Goal: Information Seeking & Learning: Learn about a topic

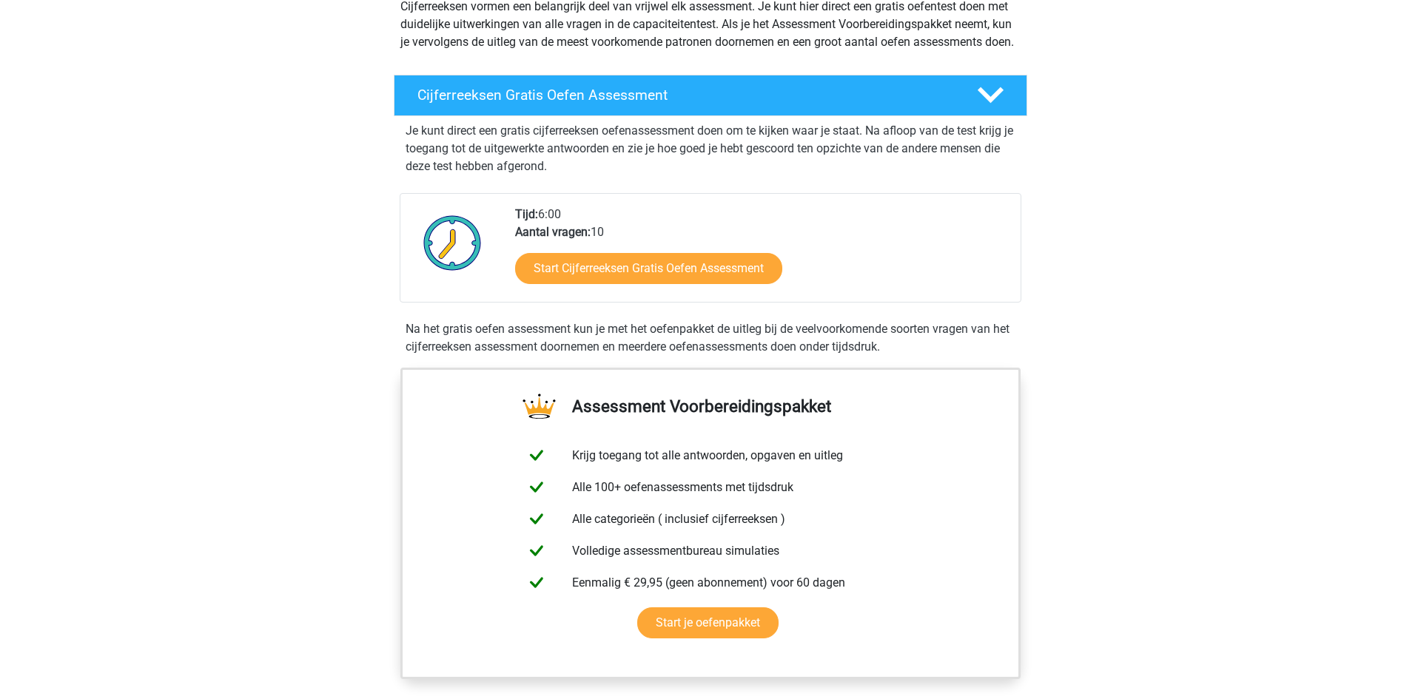
scroll to position [302, 0]
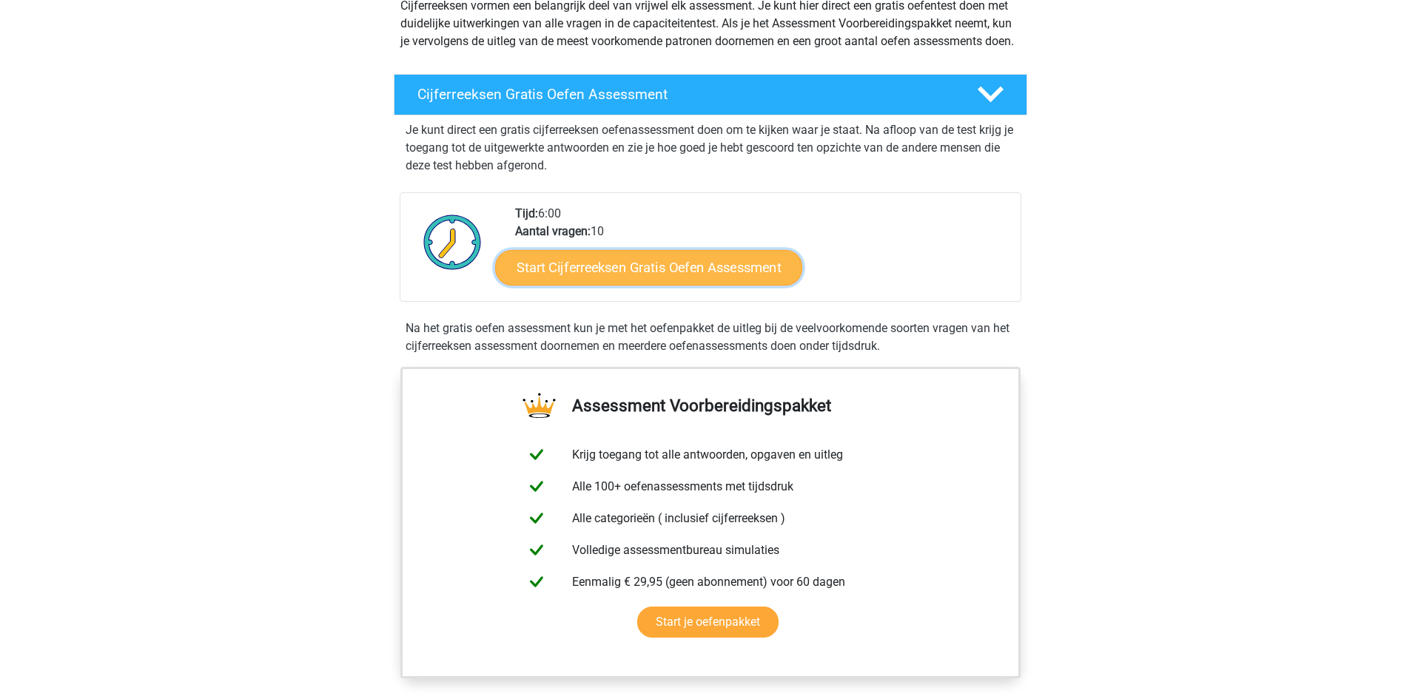
click at [635, 285] on link "Start Cijferreeksen Gratis Oefen Assessment" at bounding box center [648, 267] width 307 height 36
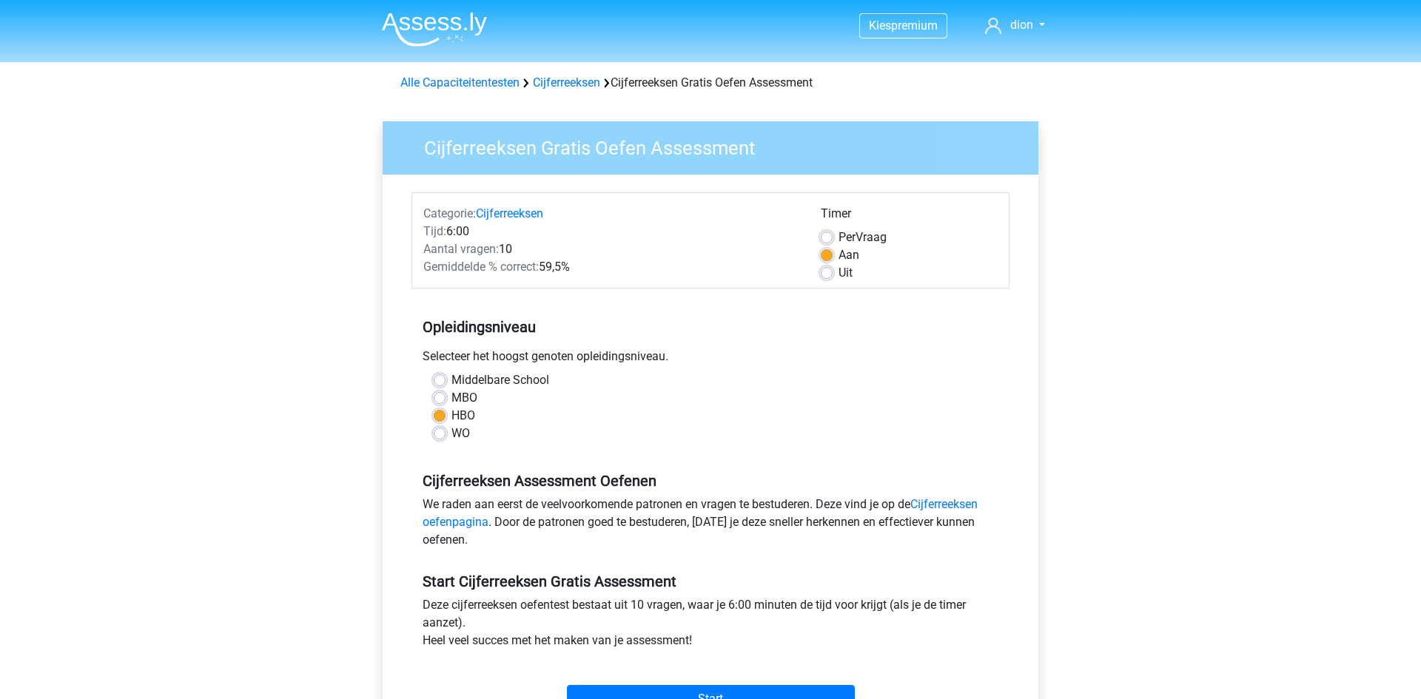
click at [451, 400] on label "MBO" at bounding box center [464, 398] width 26 height 18
click at [439, 400] on input "MBO" at bounding box center [440, 396] width 12 height 15
radio input "true"
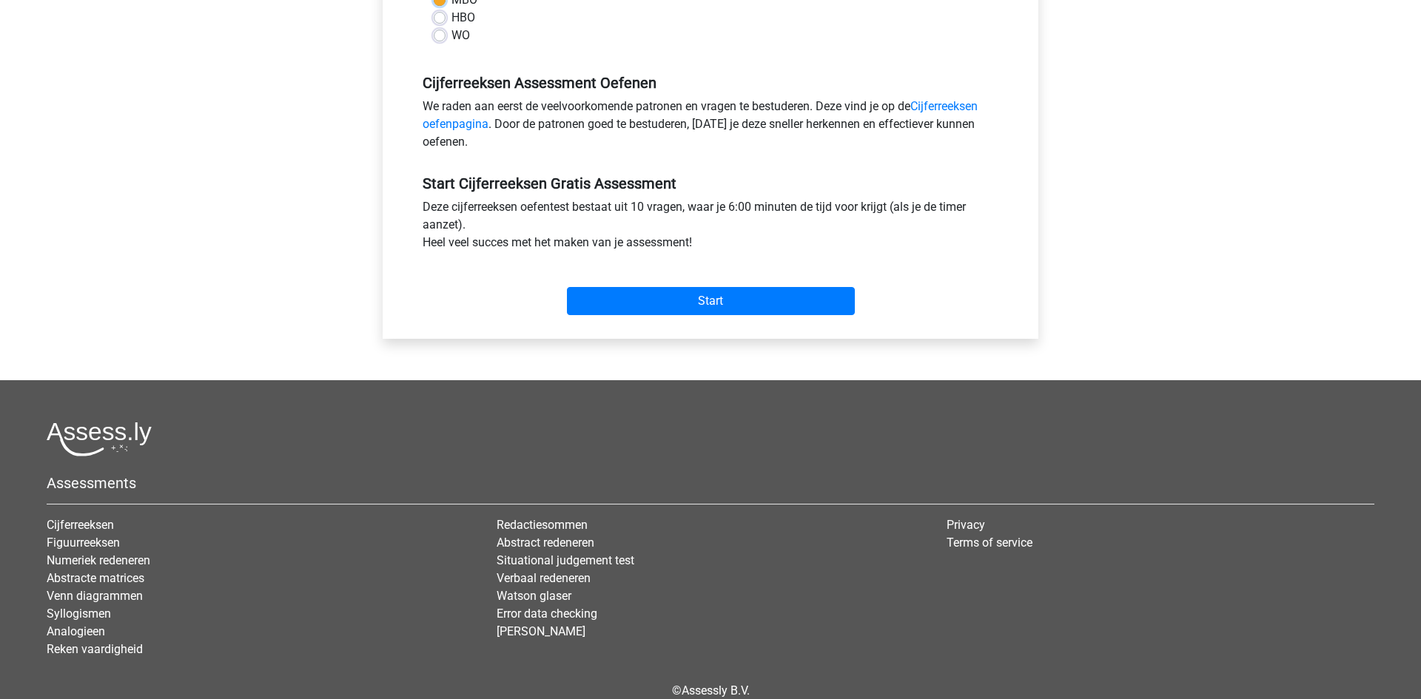
scroll to position [400, 0]
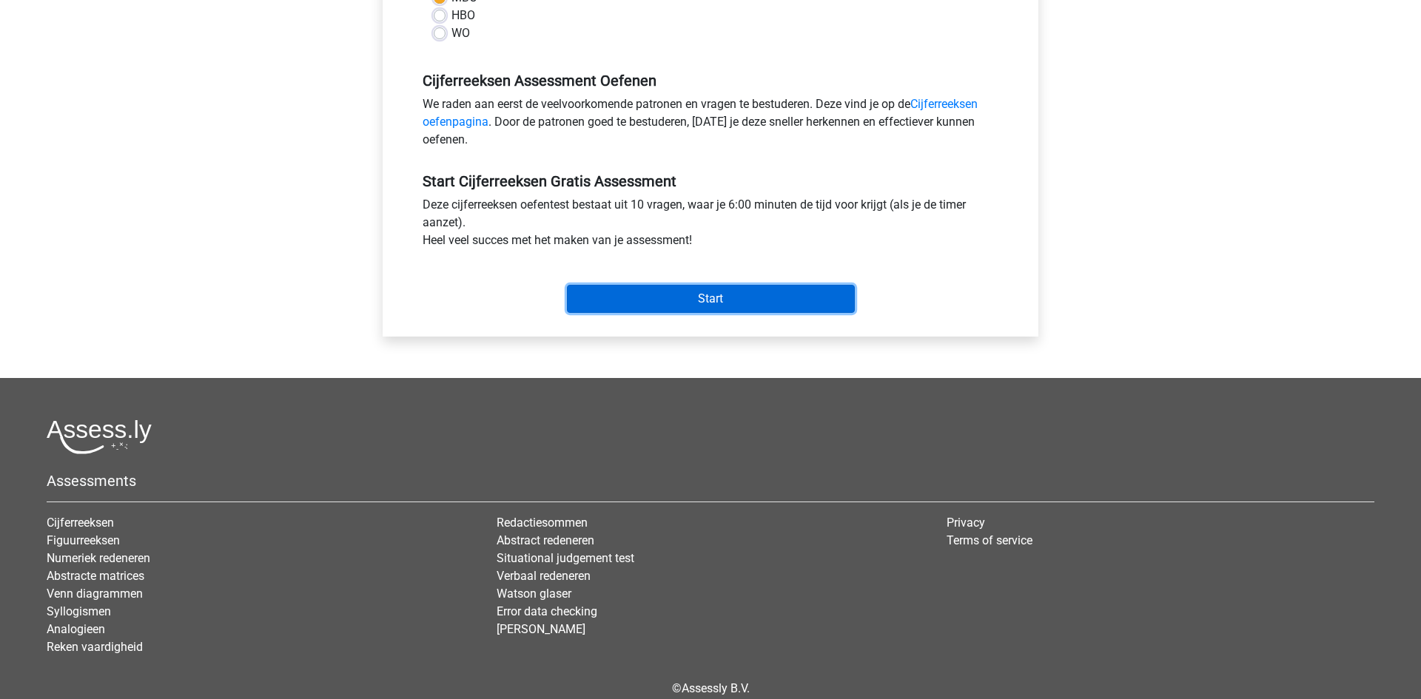
click at [705, 302] on input "Start" at bounding box center [711, 299] width 288 height 28
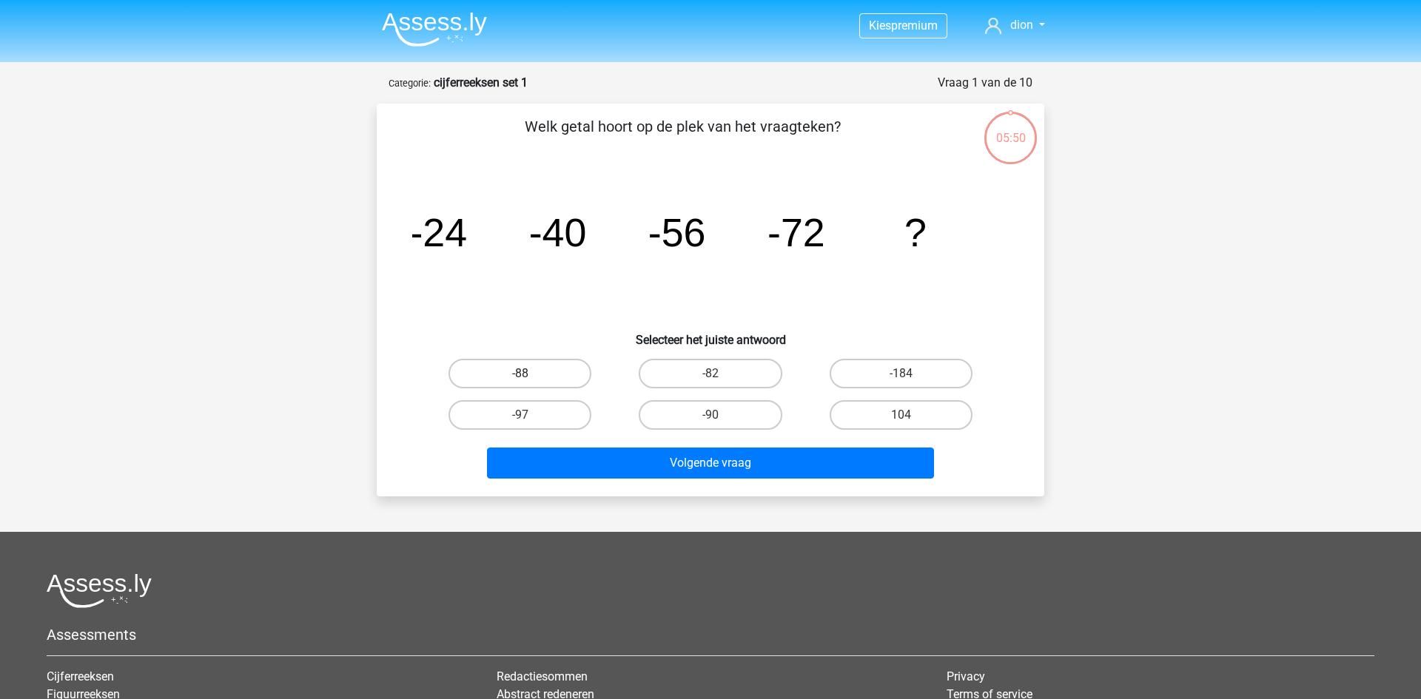
click at [516, 369] on label "-88" at bounding box center [520, 374] width 143 height 30
click at [520, 374] on input "-88" at bounding box center [525, 379] width 10 height 10
radio input "true"
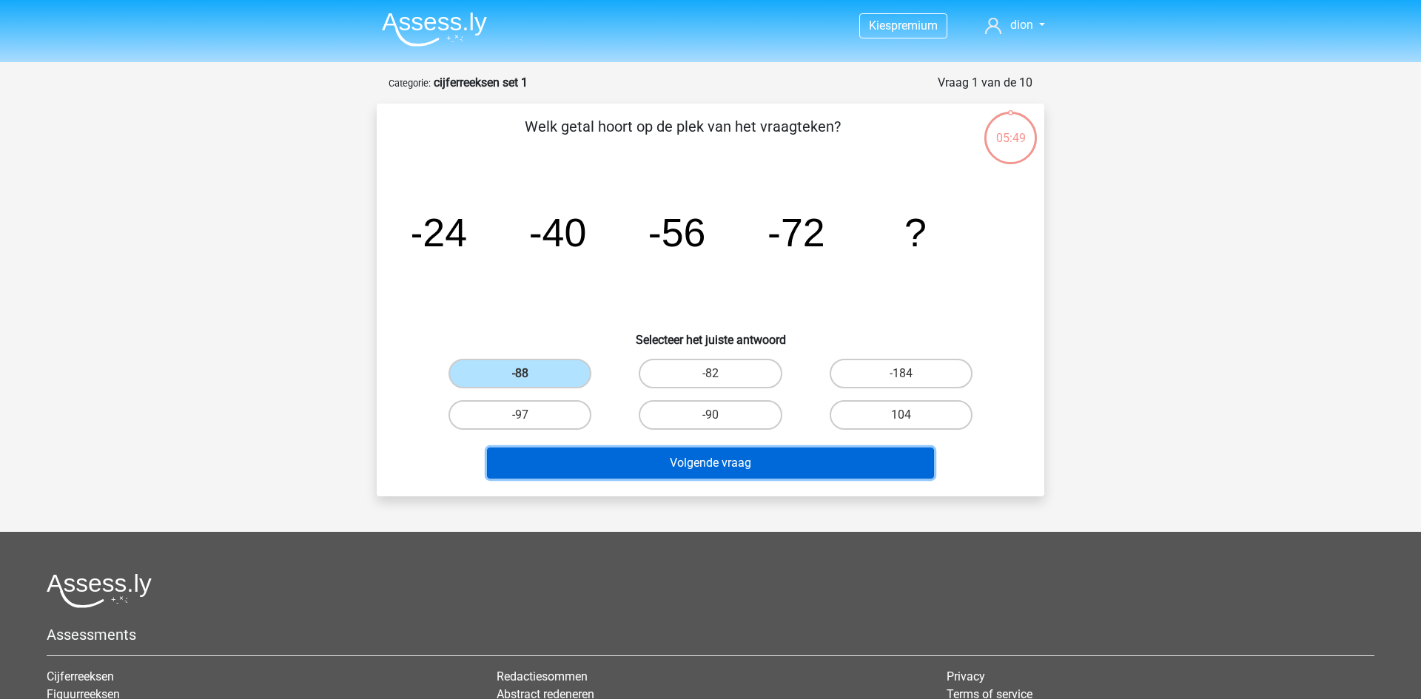
click at [638, 458] on button "Volgende vraag" at bounding box center [711, 463] width 448 height 31
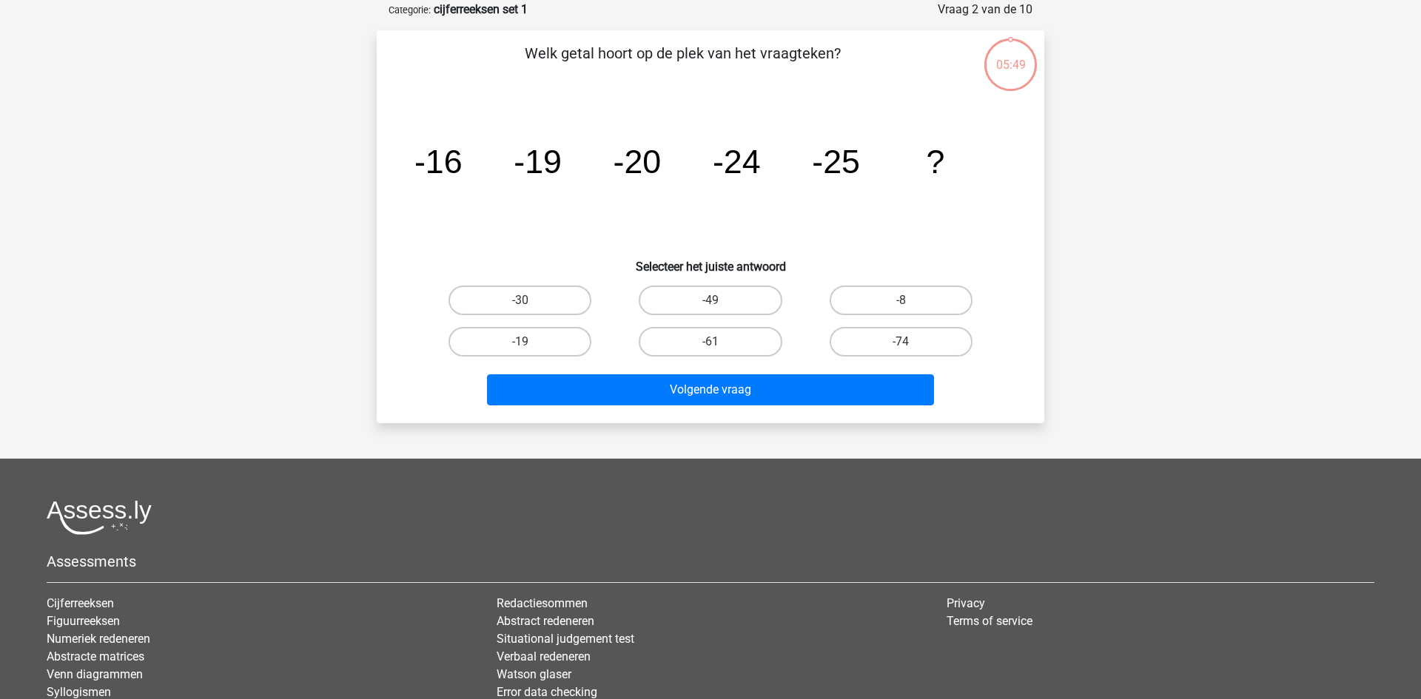
scroll to position [74, 0]
click at [509, 302] on label "-30" at bounding box center [520, 300] width 143 height 30
click at [520, 302] on input "-30" at bounding box center [525, 305] width 10 height 10
radio input "true"
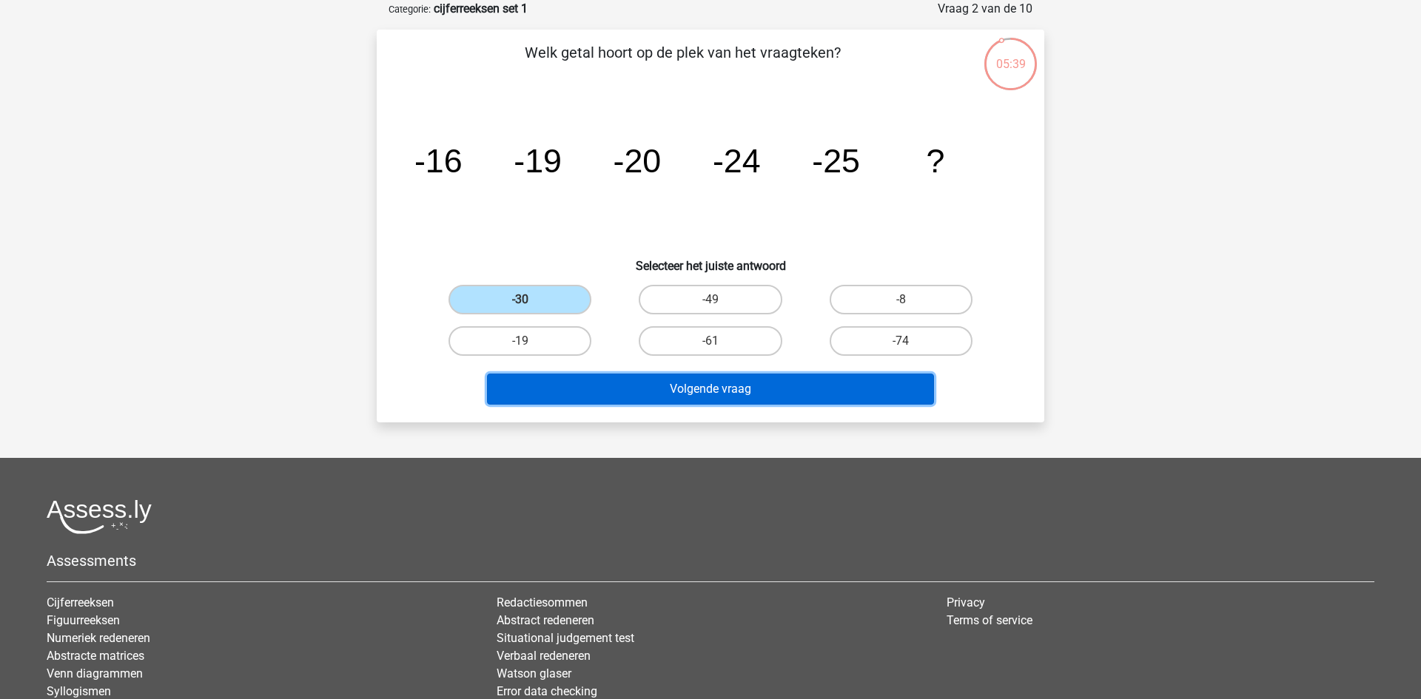
click at [628, 389] on button "Volgende vraag" at bounding box center [711, 389] width 448 height 31
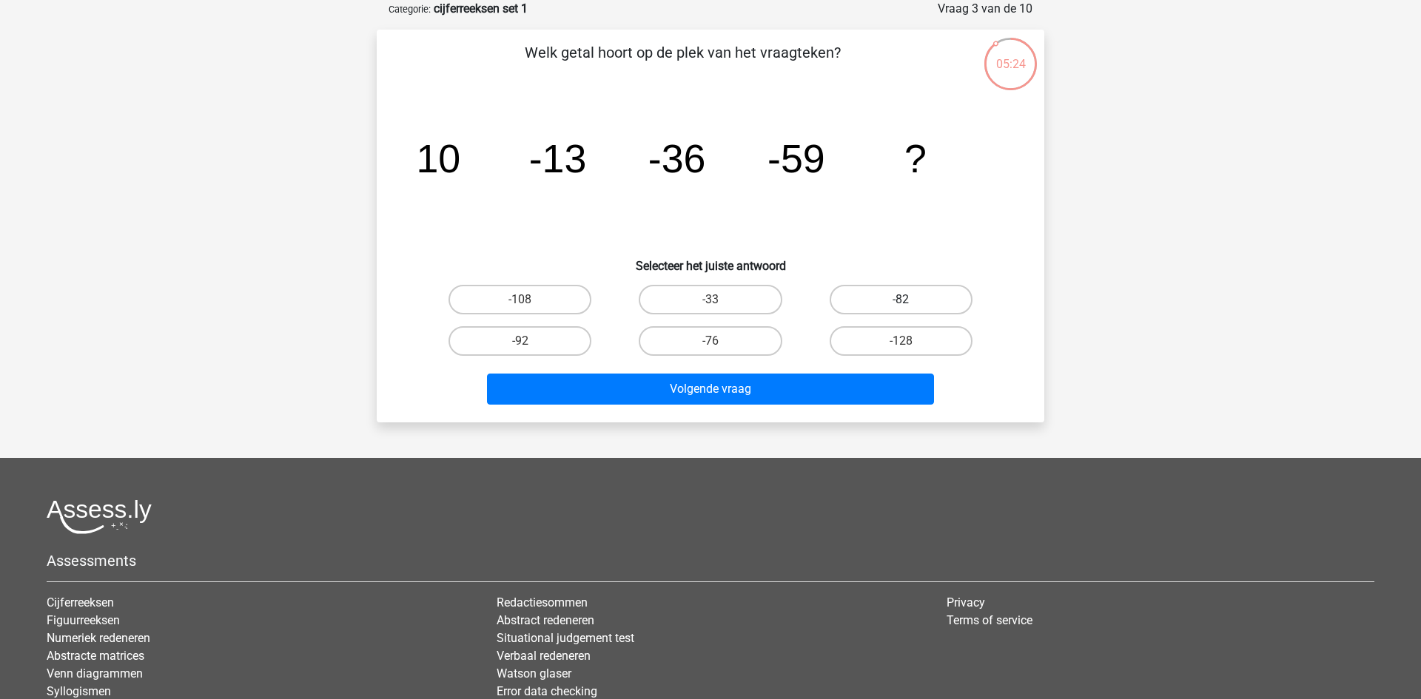
click at [849, 292] on label "-82" at bounding box center [901, 300] width 143 height 30
click at [901, 300] on input "-82" at bounding box center [906, 305] width 10 height 10
radio input "true"
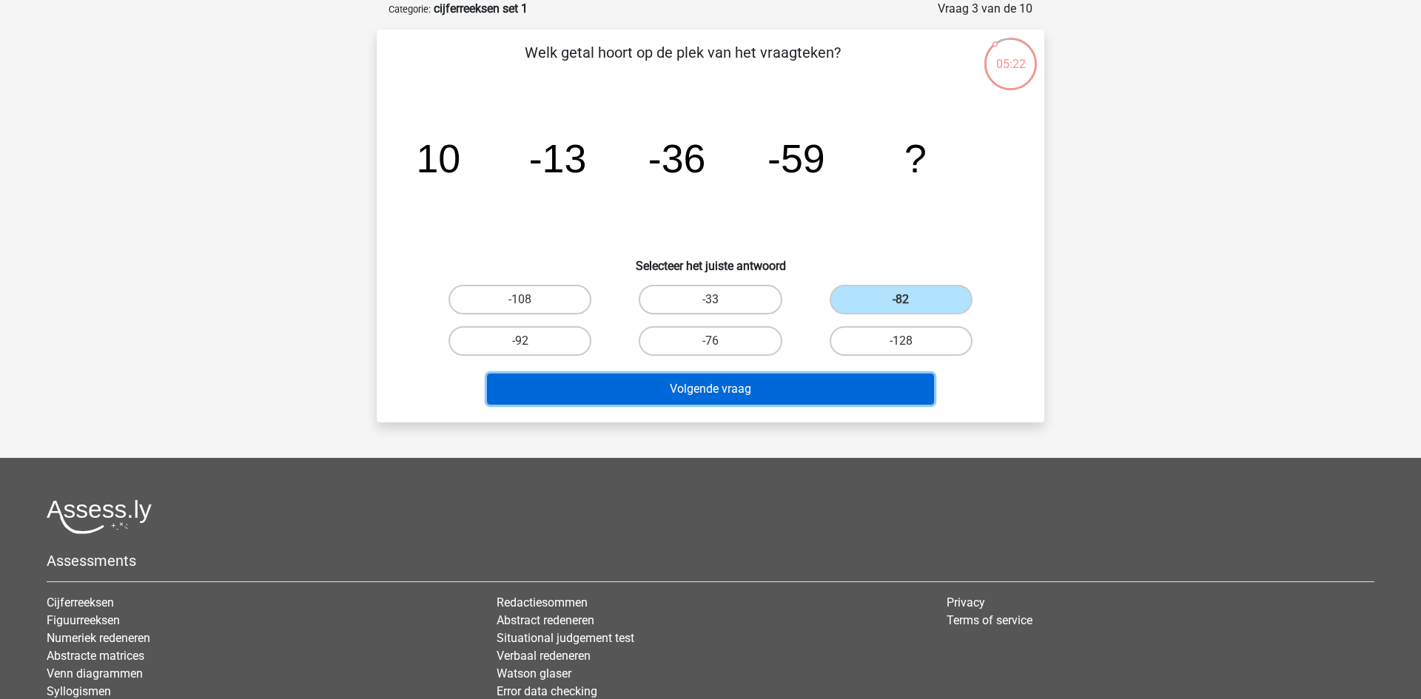
click at [778, 383] on button "Volgende vraag" at bounding box center [711, 389] width 448 height 31
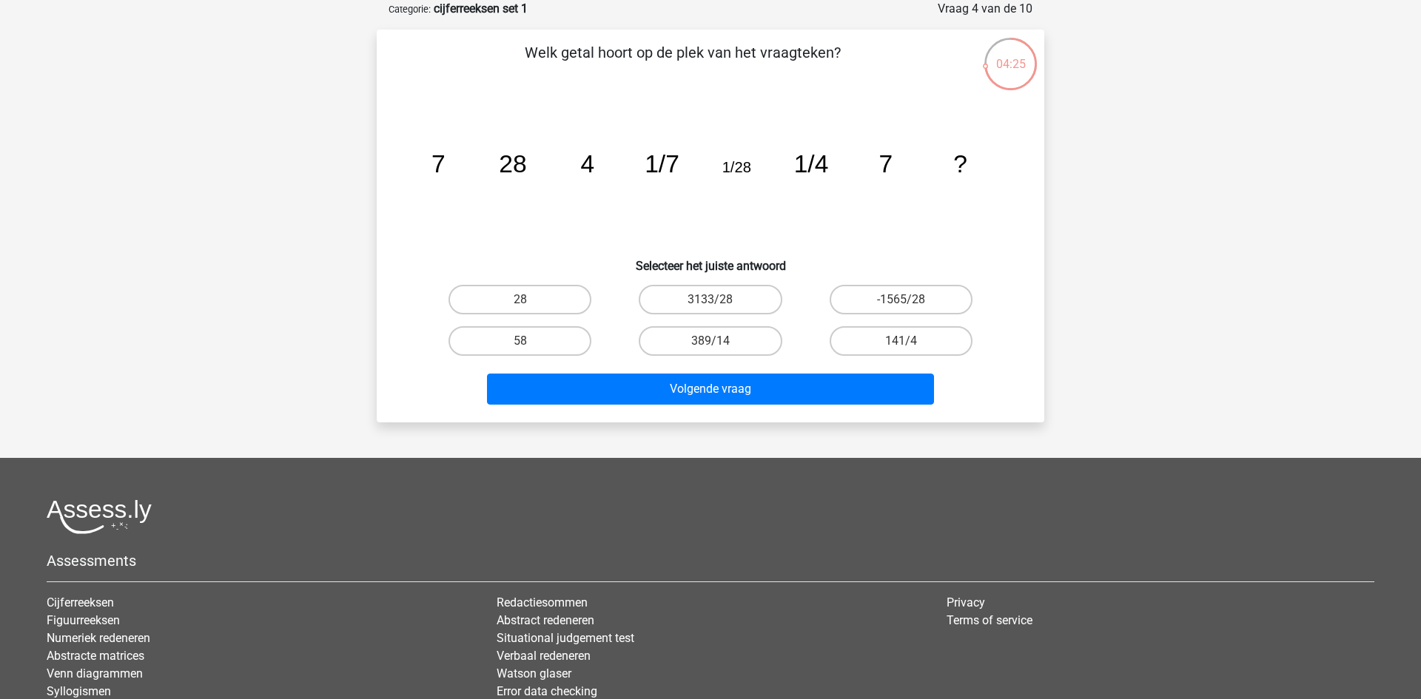
click at [523, 305] on input "28" at bounding box center [525, 305] width 10 height 10
radio input "true"
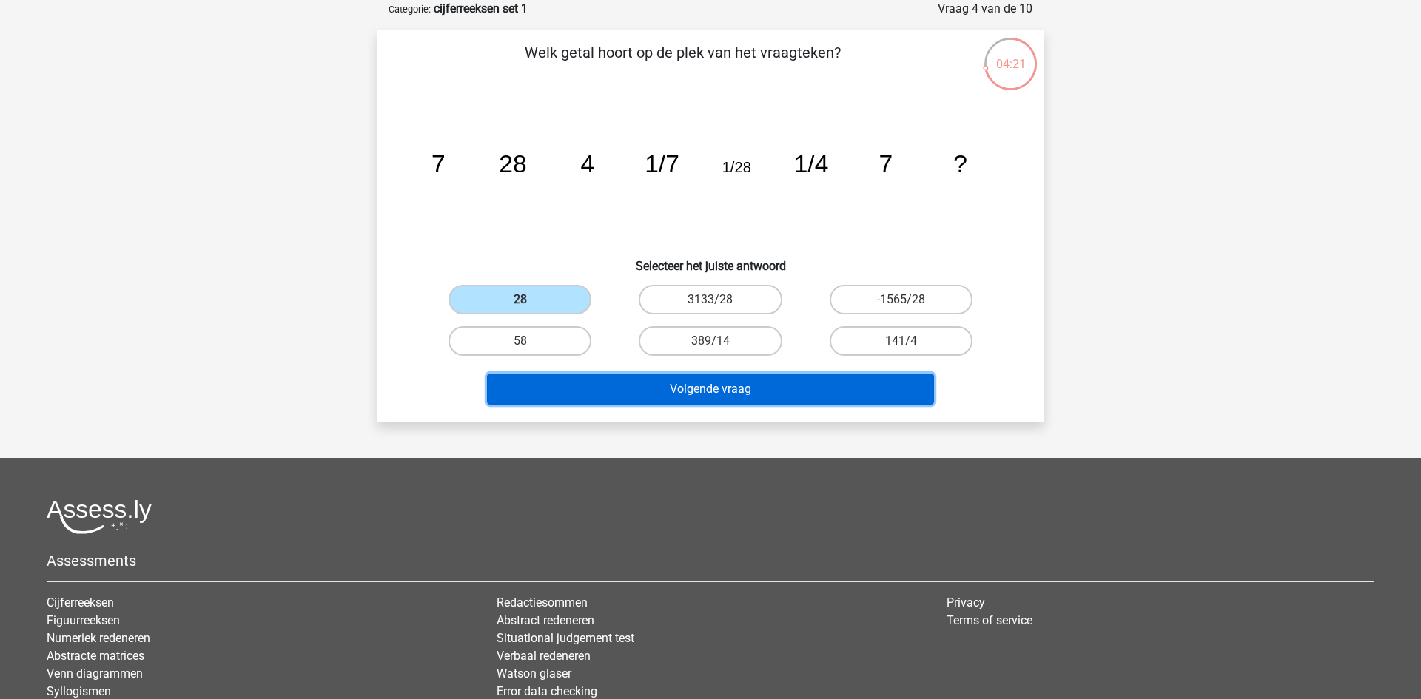
click at [683, 396] on button "Volgende vraag" at bounding box center [711, 389] width 448 height 31
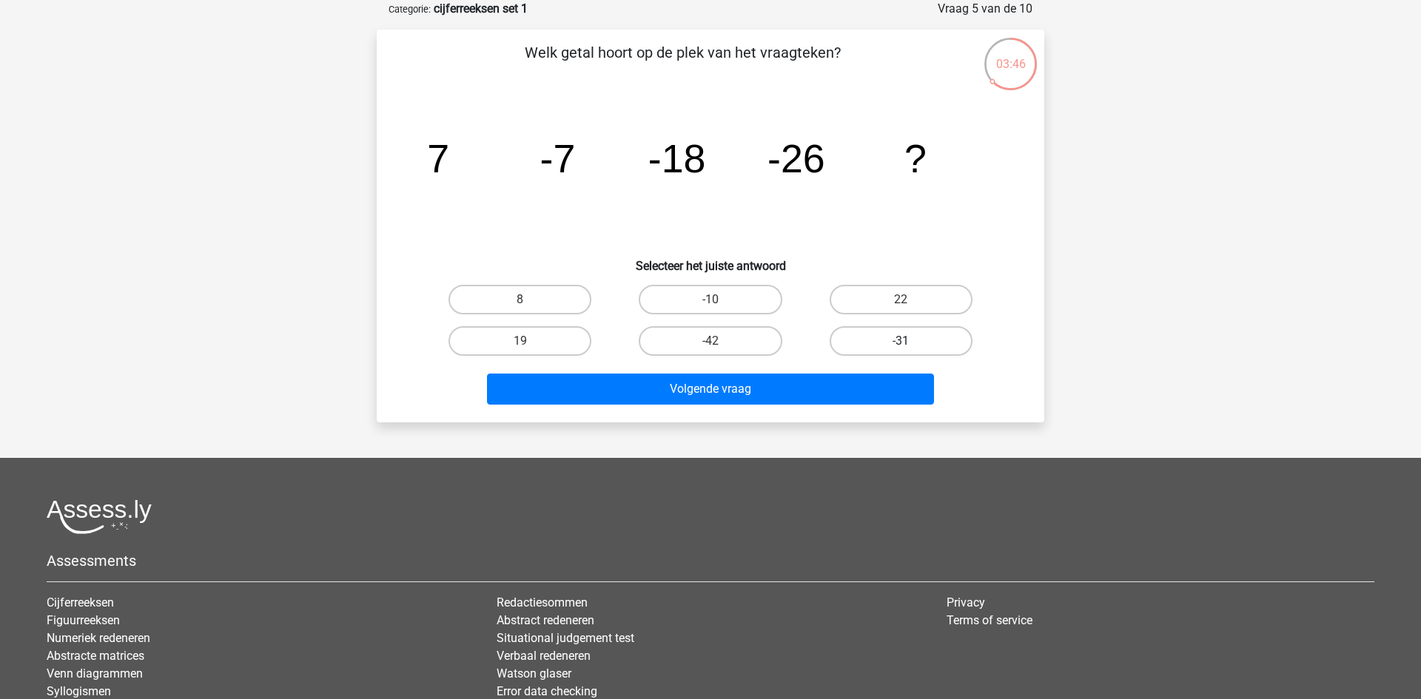
click at [941, 342] on label "-31" at bounding box center [901, 341] width 143 height 30
click at [910, 342] on input "-31" at bounding box center [906, 346] width 10 height 10
radio input "true"
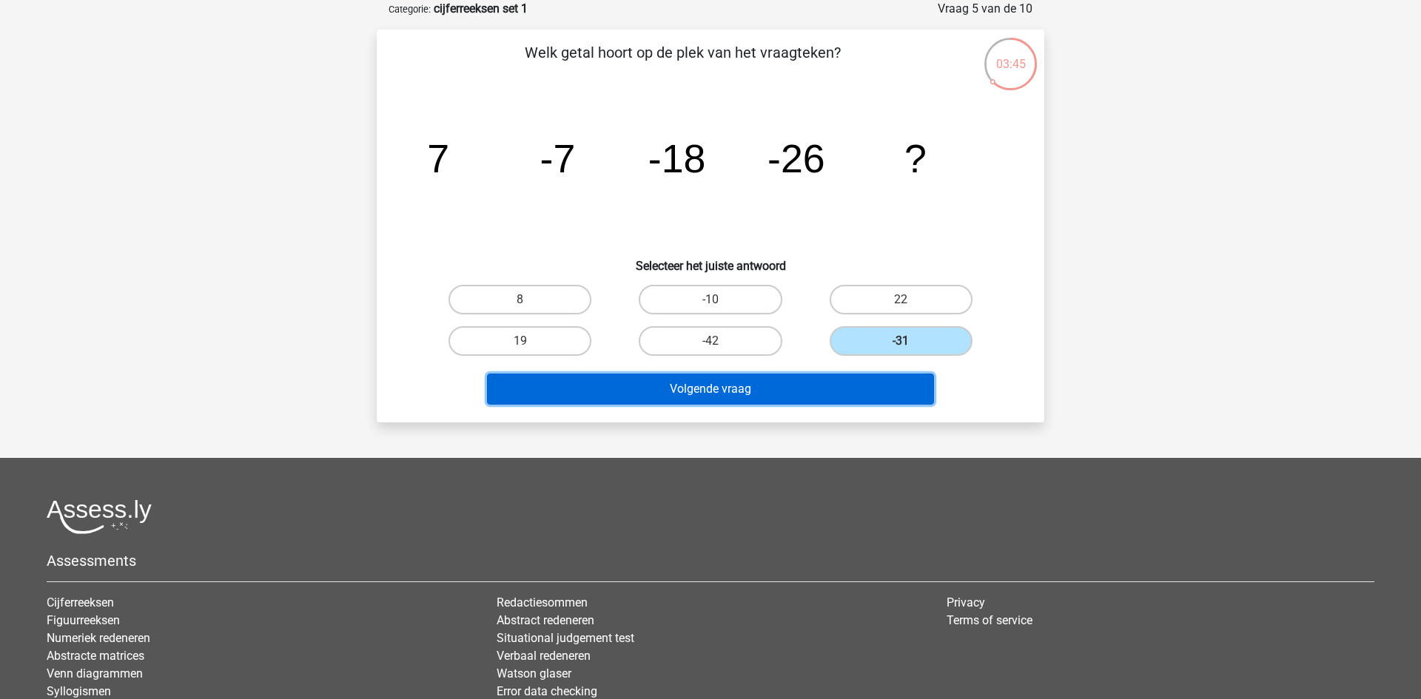
click at [800, 383] on button "Volgende vraag" at bounding box center [711, 389] width 448 height 31
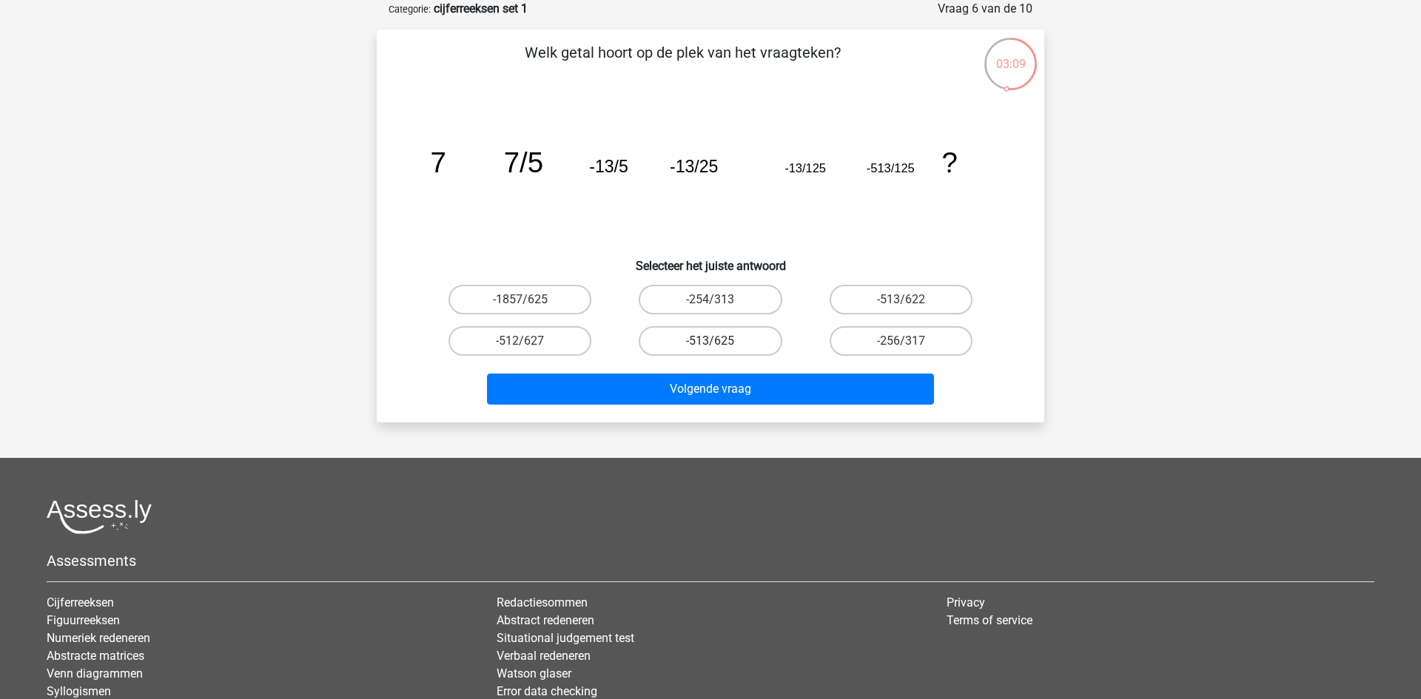
click at [705, 348] on label "-513/625" at bounding box center [710, 341] width 143 height 30
click at [711, 348] on input "-513/625" at bounding box center [716, 346] width 10 height 10
radio input "true"
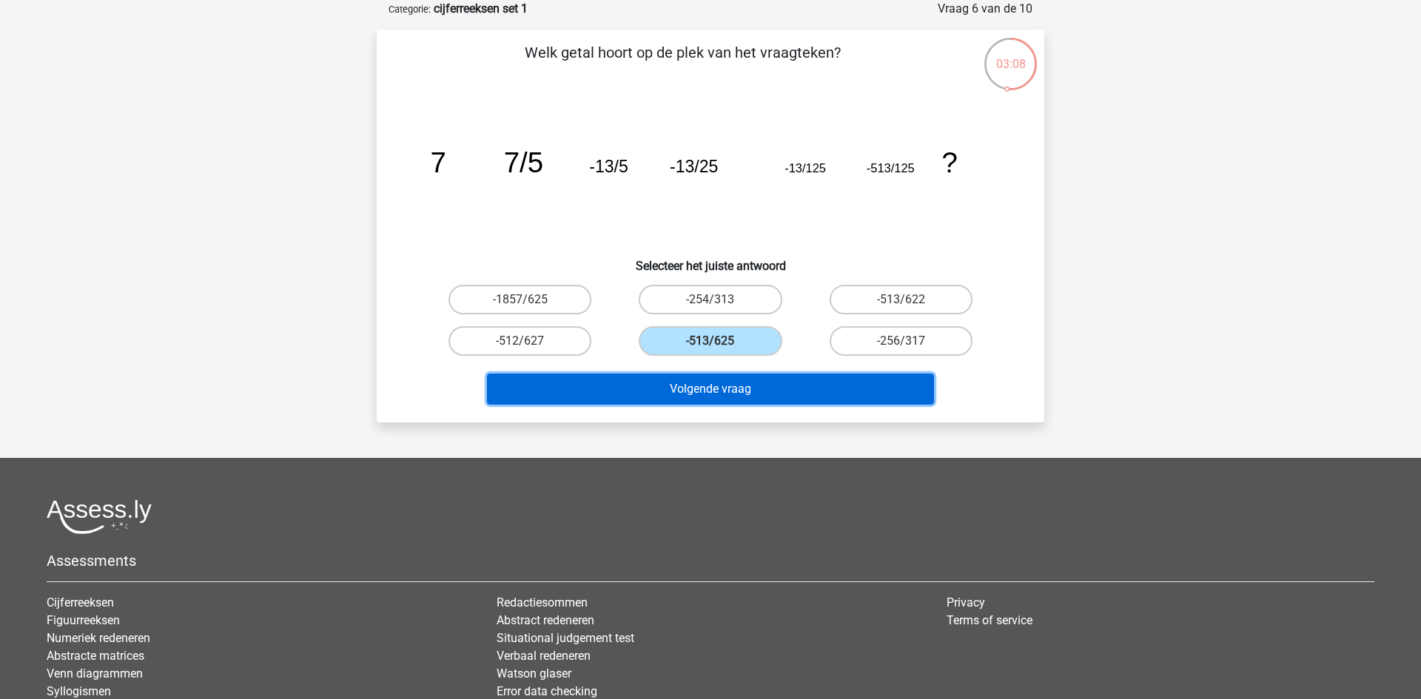
click at [748, 400] on button "Volgende vraag" at bounding box center [711, 389] width 448 height 31
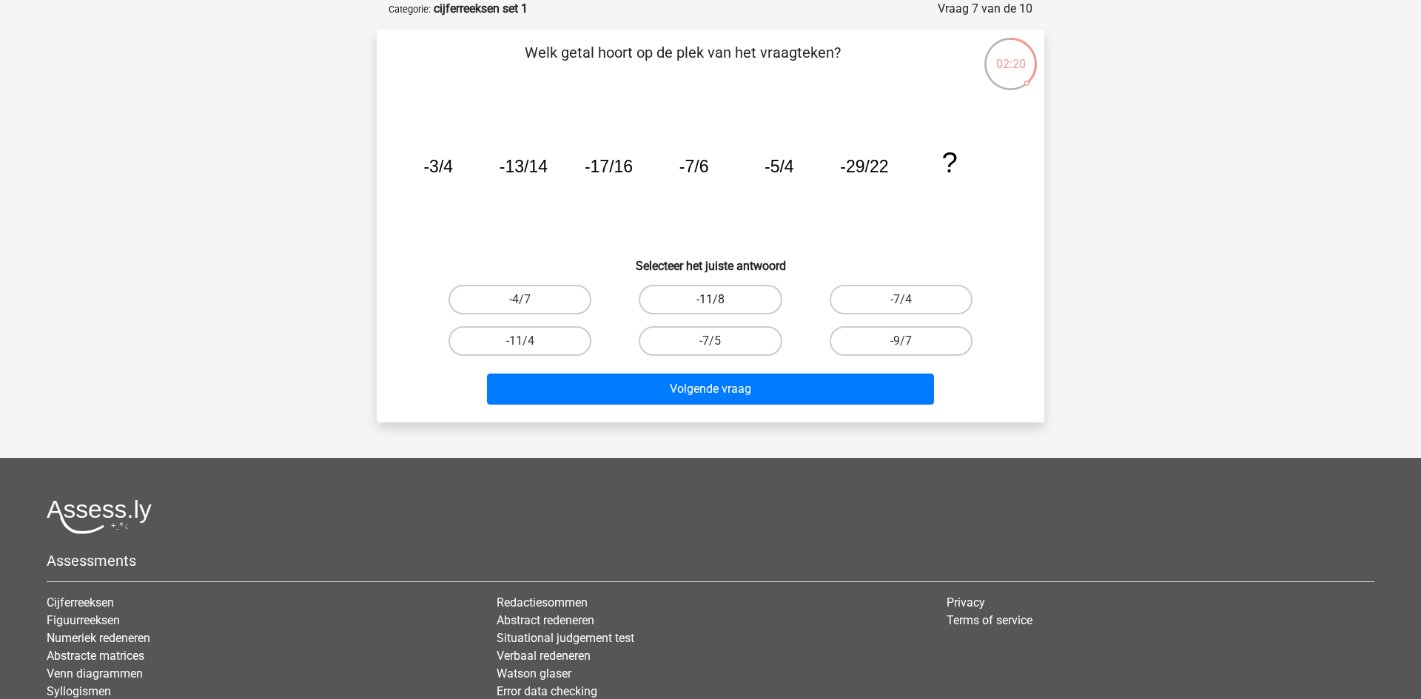
click at [668, 296] on label "-11/8" at bounding box center [710, 300] width 143 height 30
click at [711, 300] on input "-11/8" at bounding box center [716, 305] width 10 height 10
radio input "true"
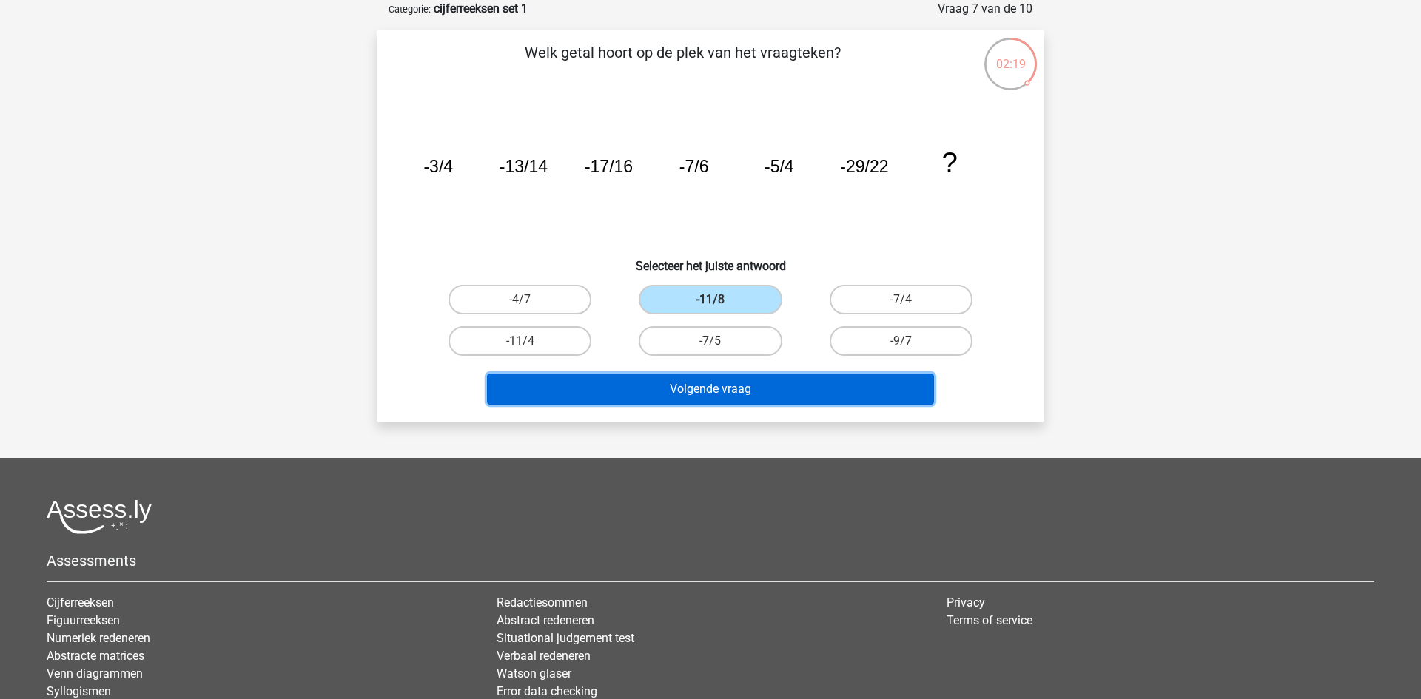
click at [682, 389] on button "Volgende vraag" at bounding box center [711, 389] width 448 height 31
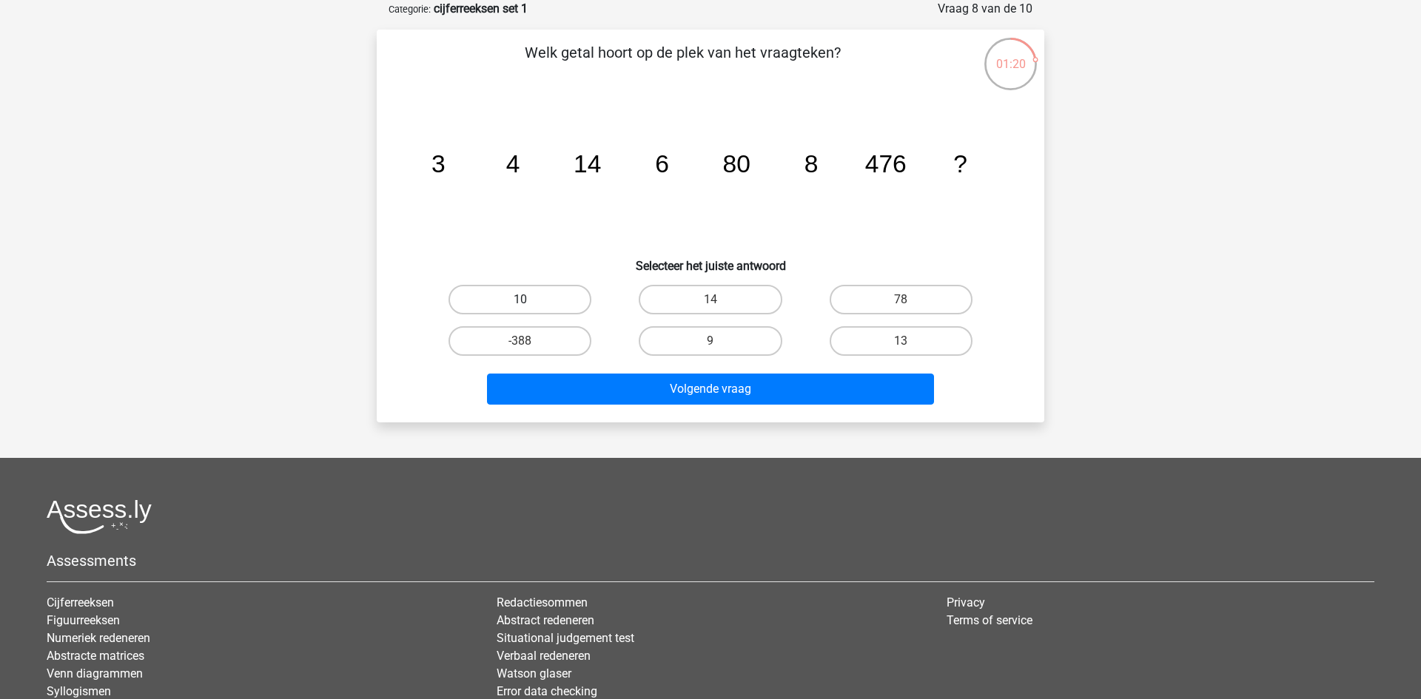
click at [534, 292] on label "10" at bounding box center [520, 300] width 143 height 30
click at [530, 300] on input "10" at bounding box center [525, 305] width 10 height 10
radio input "true"
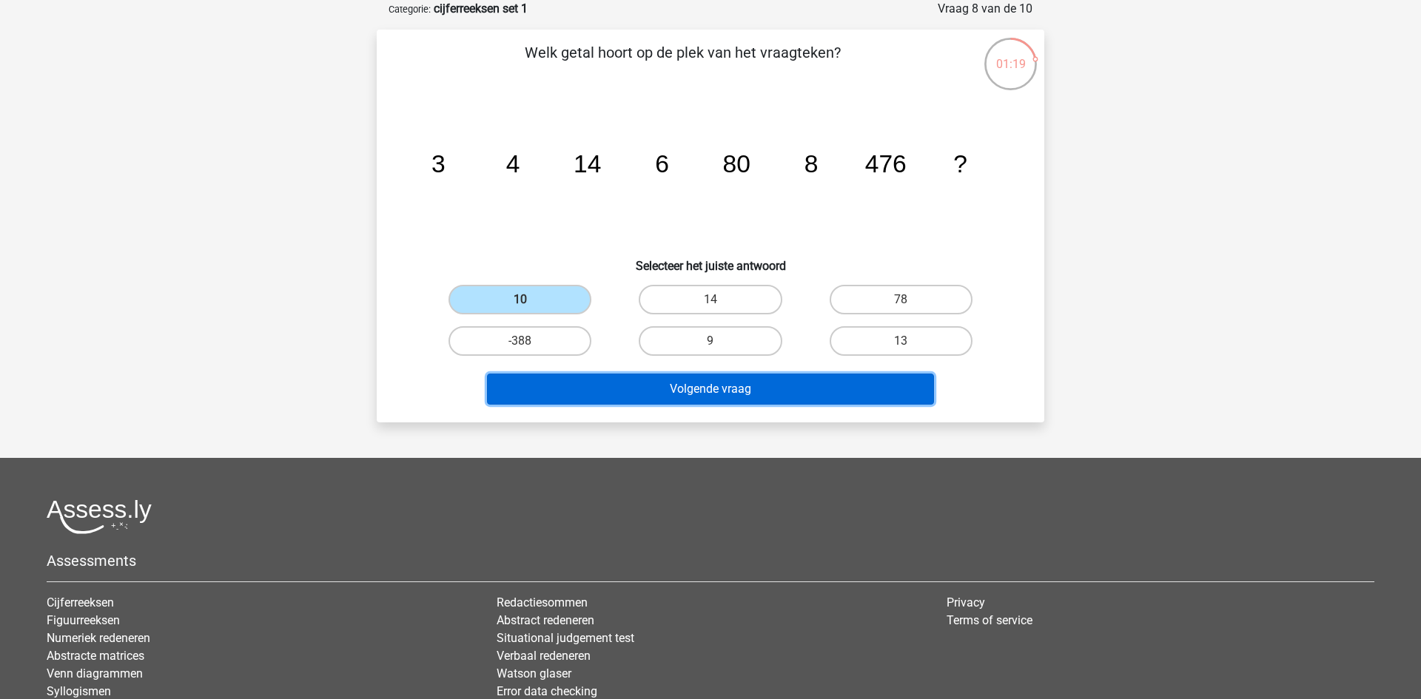
click at [706, 389] on button "Volgende vraag" at bounding box center [711, 389] width 448 height 31
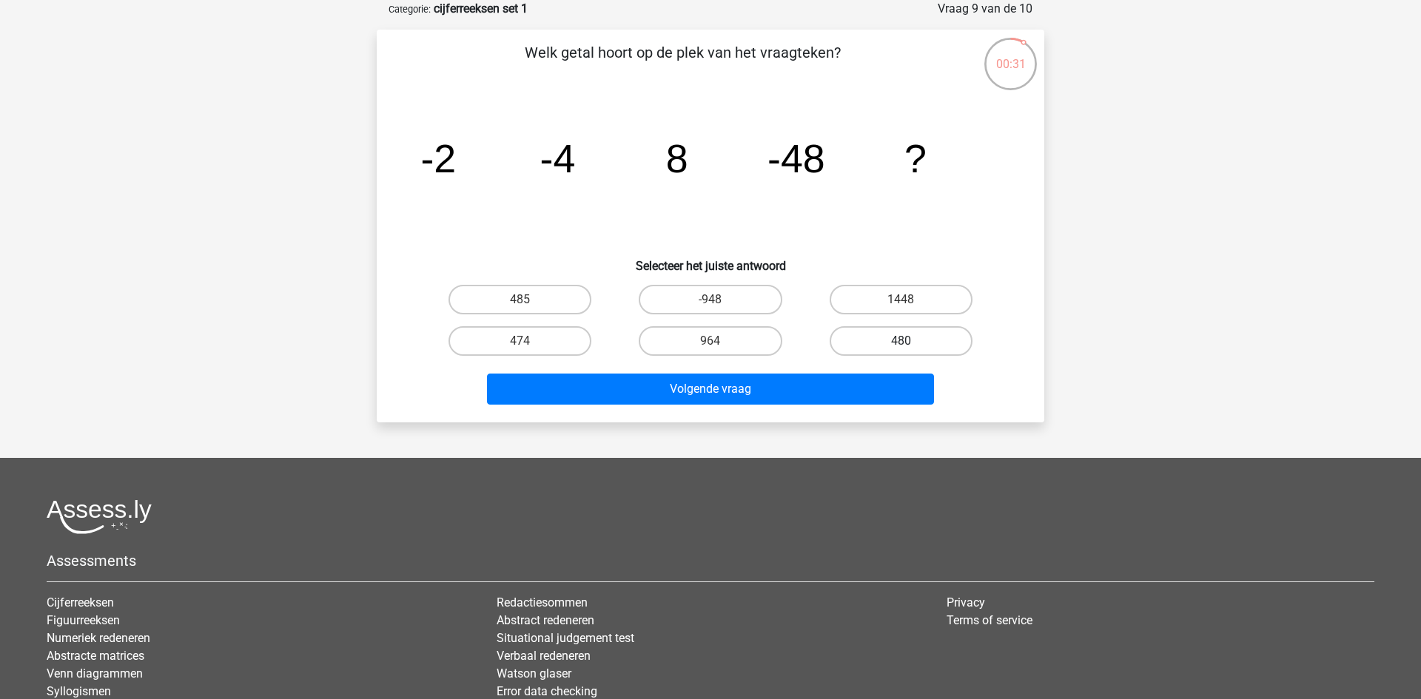
click at [922, 344] on label "480" at bounding box center [901, 341] width 143 height 30
click at [910, 344] on input "480" at bounding box center [906, 346] width 10 height 10
radio input "true"
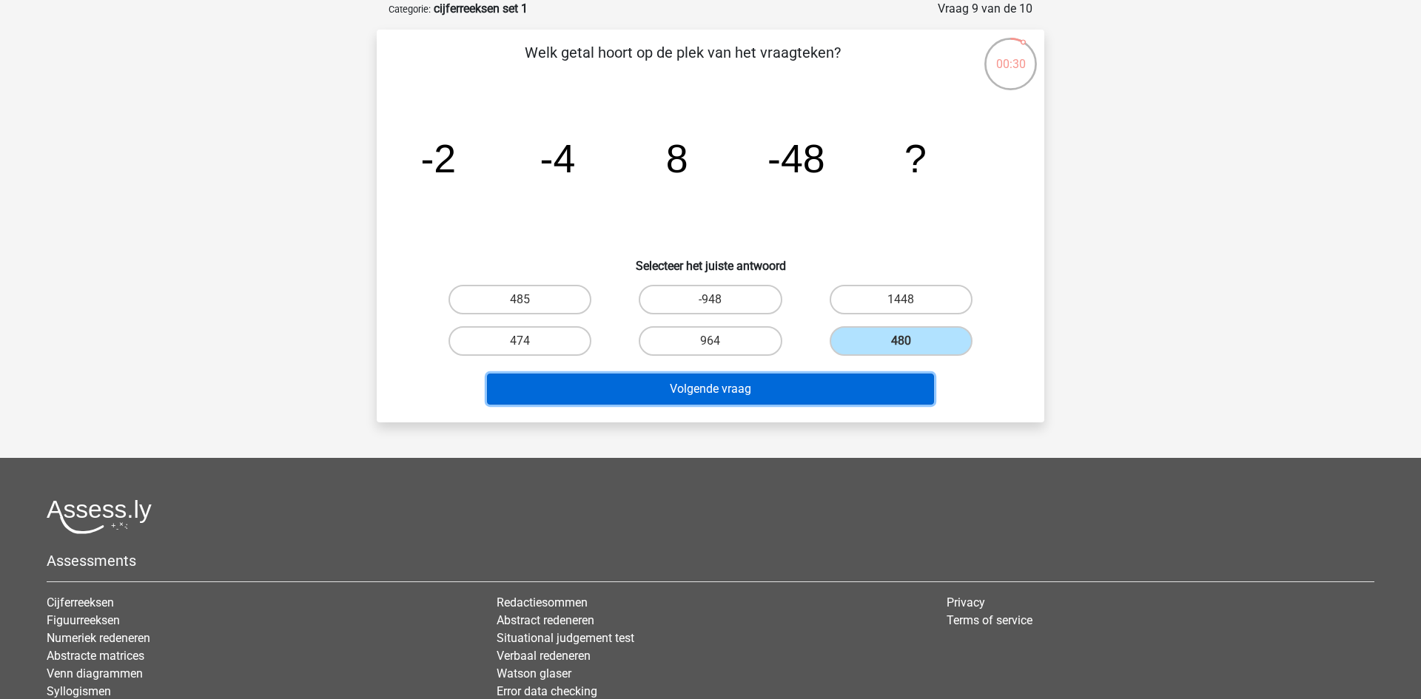
click at [836, 397] on button "Volgende vraag" at bounding box center [711, 389] width 448 height 31
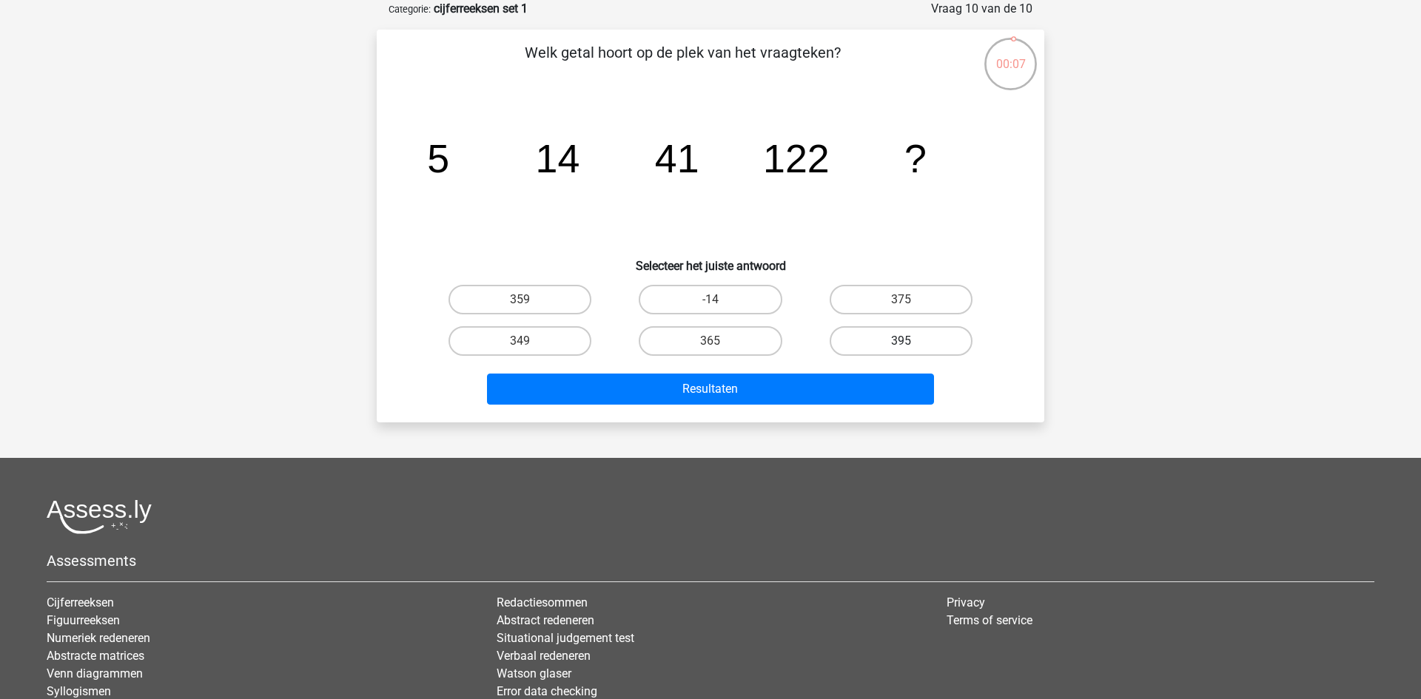
click at [883, 352] on label "395" at bounding box center [901, 341] width 143 height 30
click at [901, 351] on input "395" at bounding box center [906, 346] width 10 height 10
radio input "true"
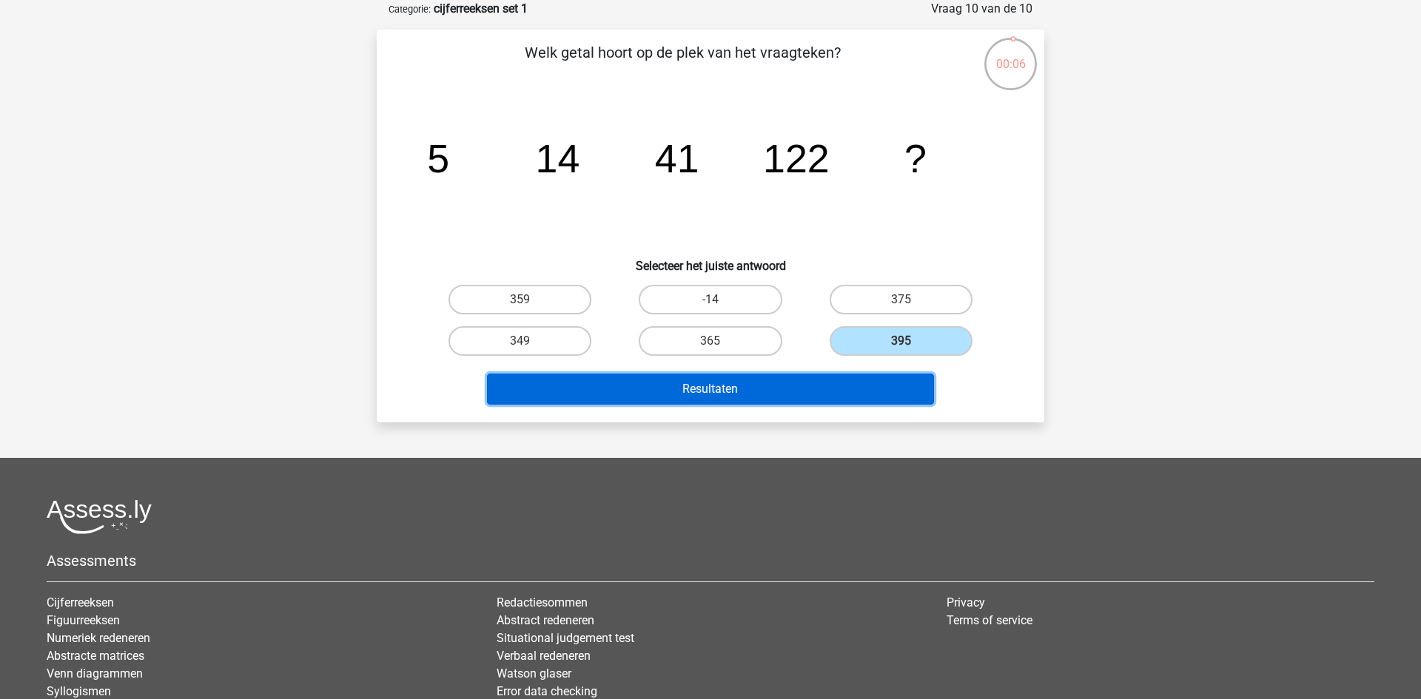
click at [850, 382] on button "Resultaten" at bounding box center [711, 389] width 448 height 31
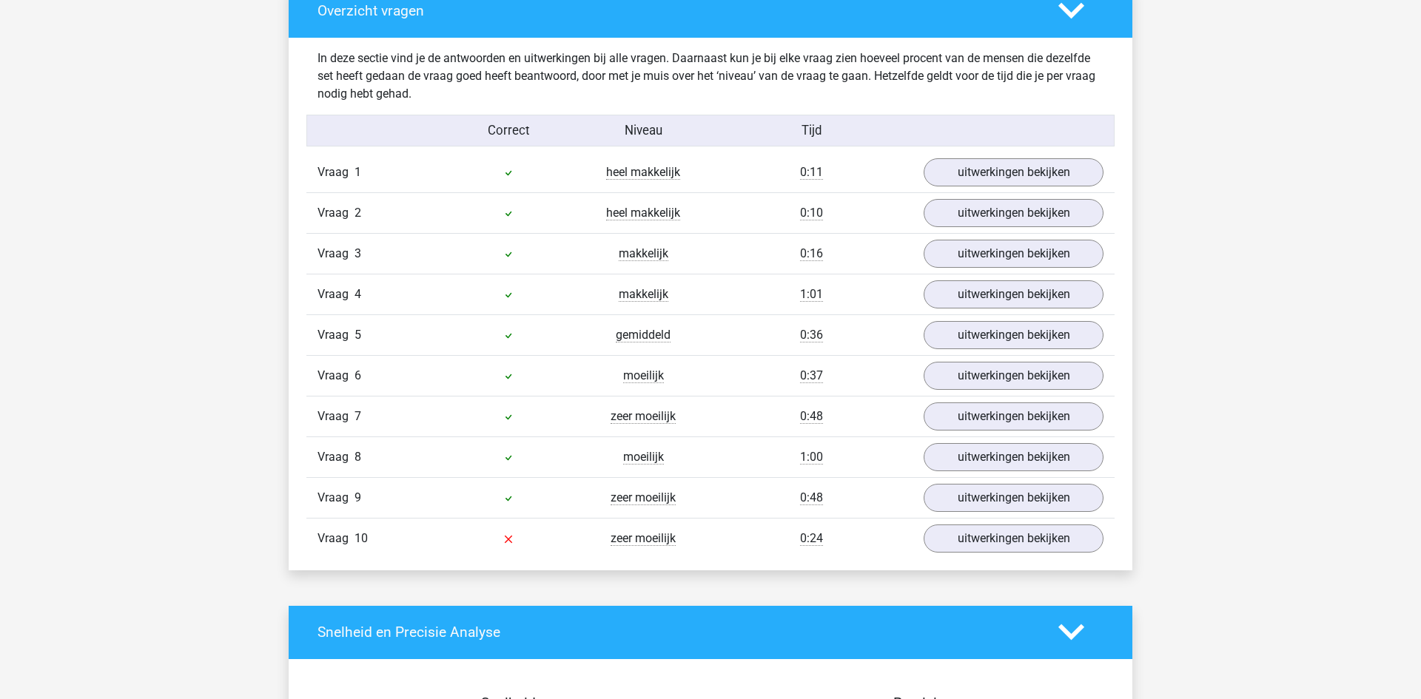
scroll to position [1130, 0]
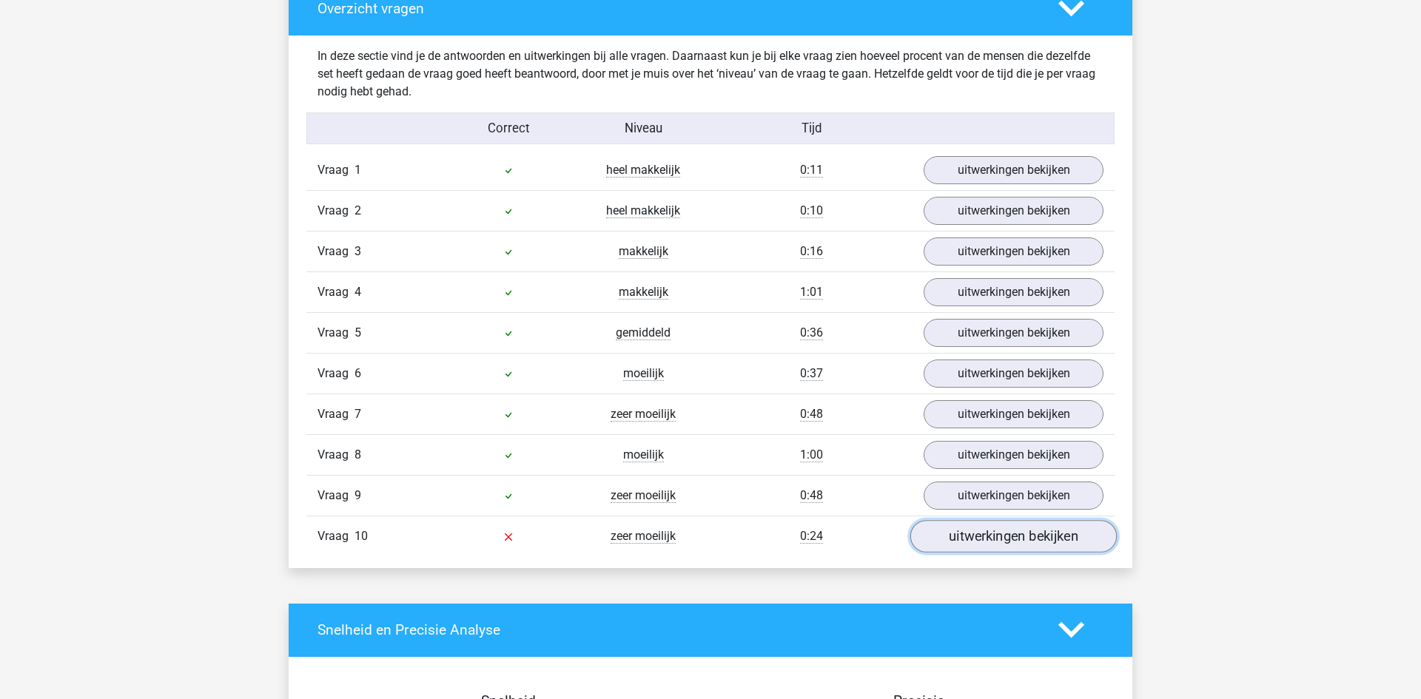
click at [1036, 544] on link "uitwerkingen bekijken" at bounding box center [1013, 536] width 206 height 33
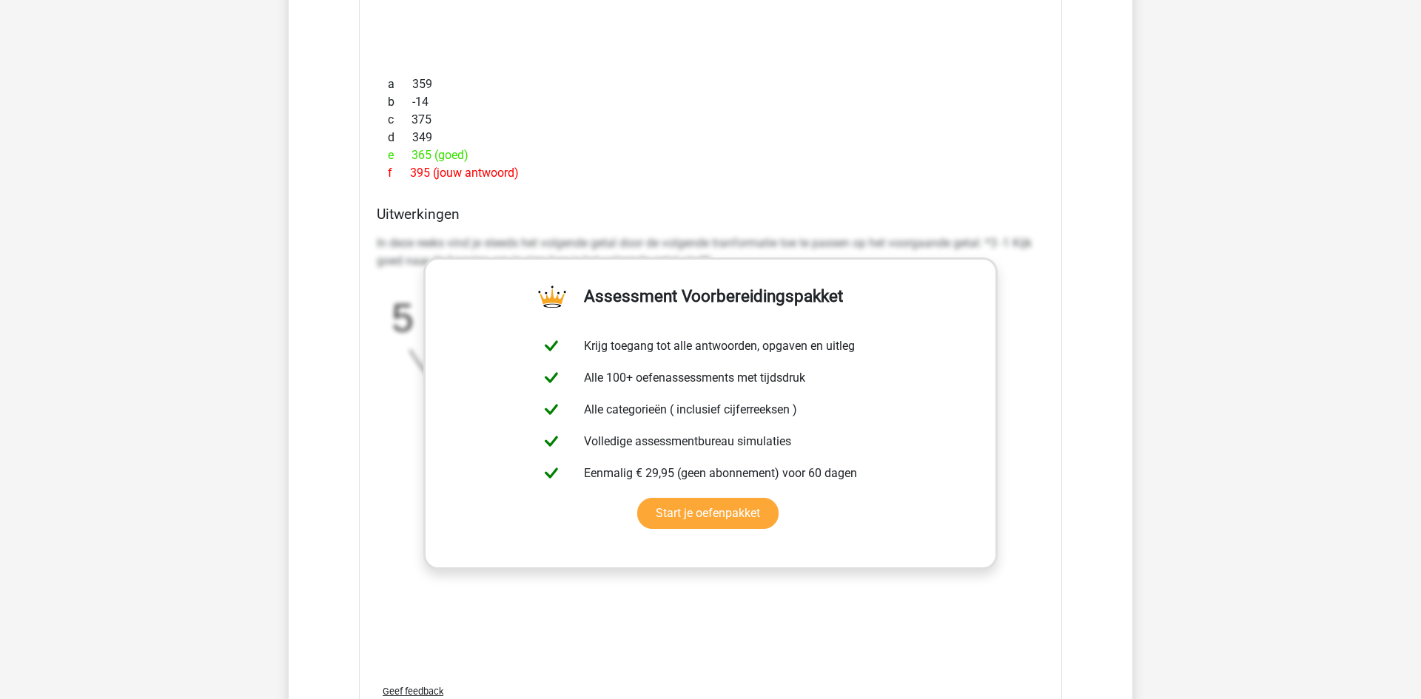
scroll to position [1843, 0]
click at [743, 517] on link "Start je oefenpakket" at bounding box center [707, 511] width 141 height 31
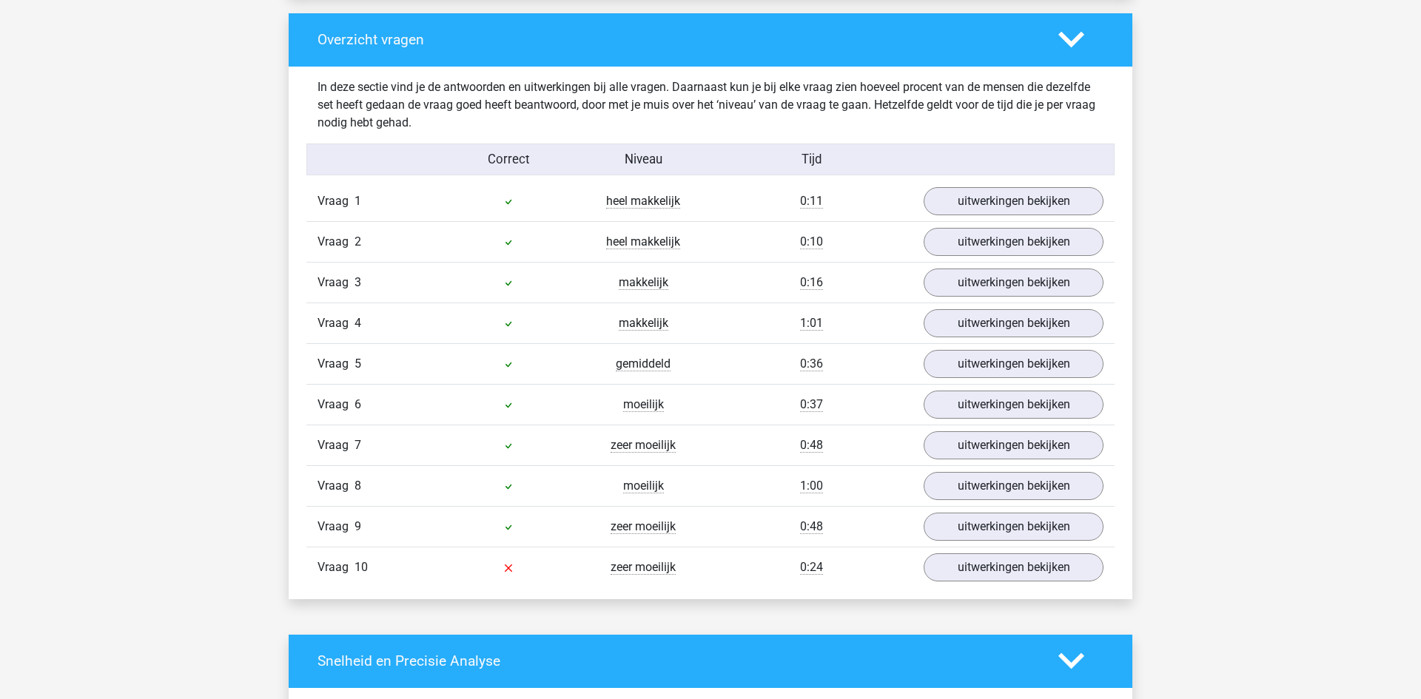
scroll to position [1096, 0]
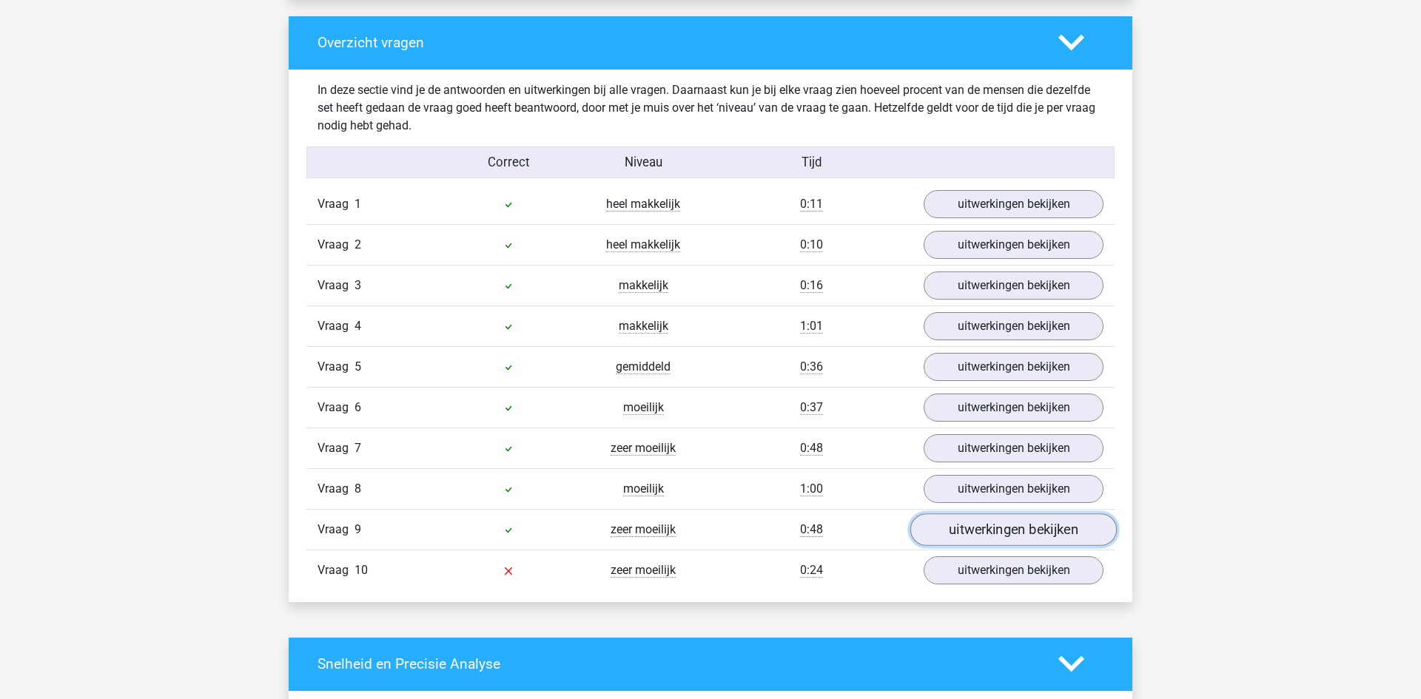
click at [1032, 540] on link "uitwerkingen bekijken" at bounding box center [1013, 530] width 206 height 33
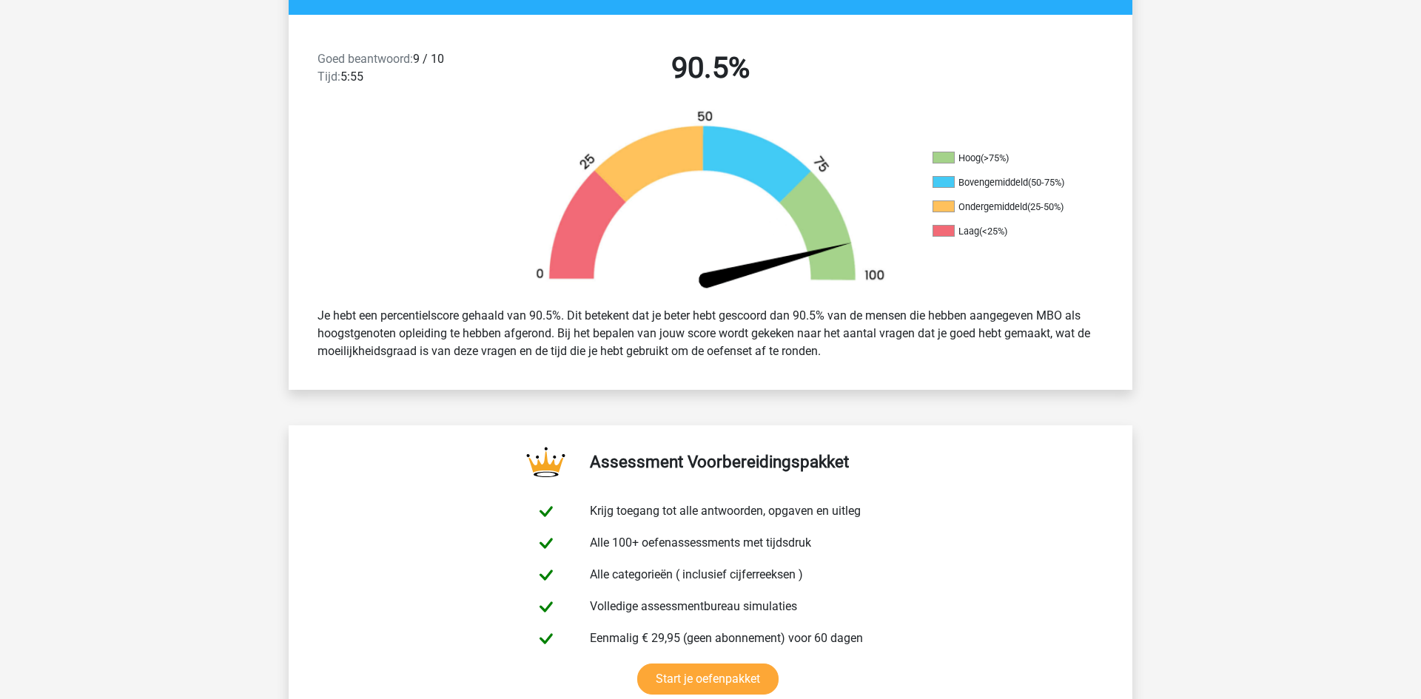
scroll to position [0, 0]
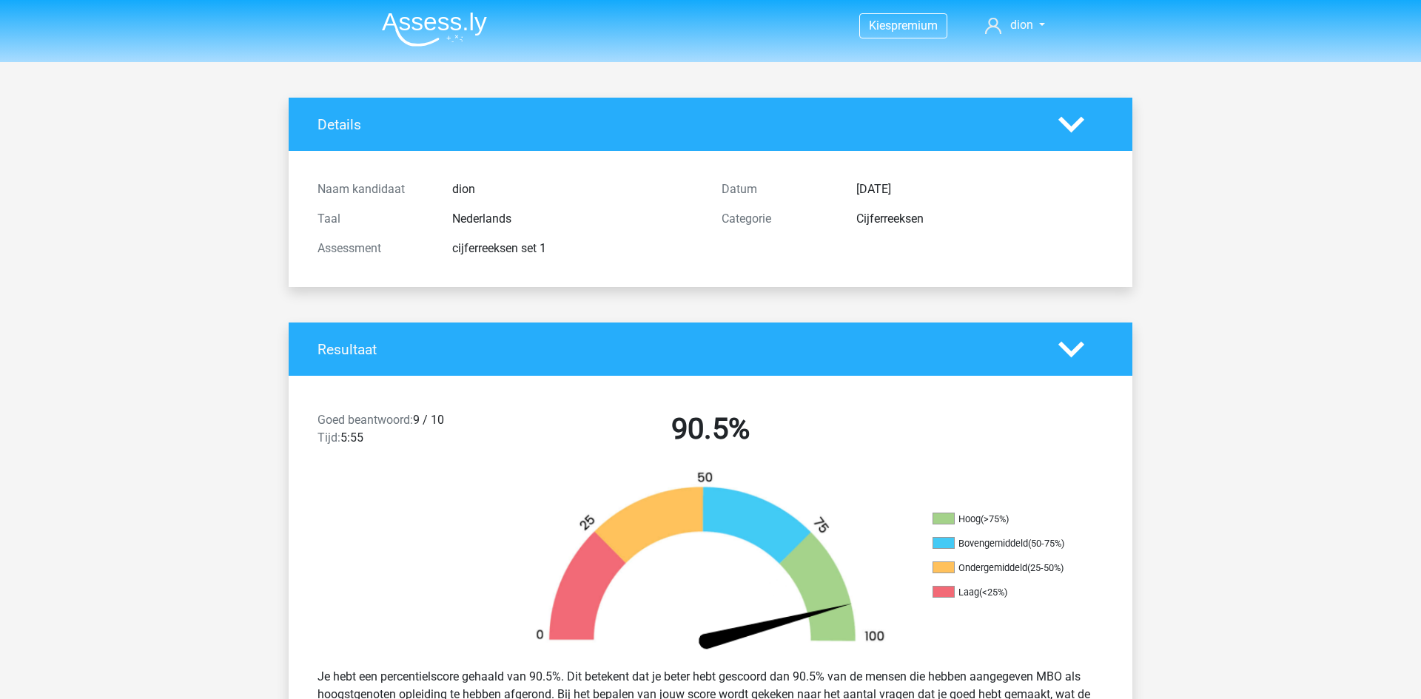
click at [445, 44] on img at bounding box center [434, 29] width 105 height 35
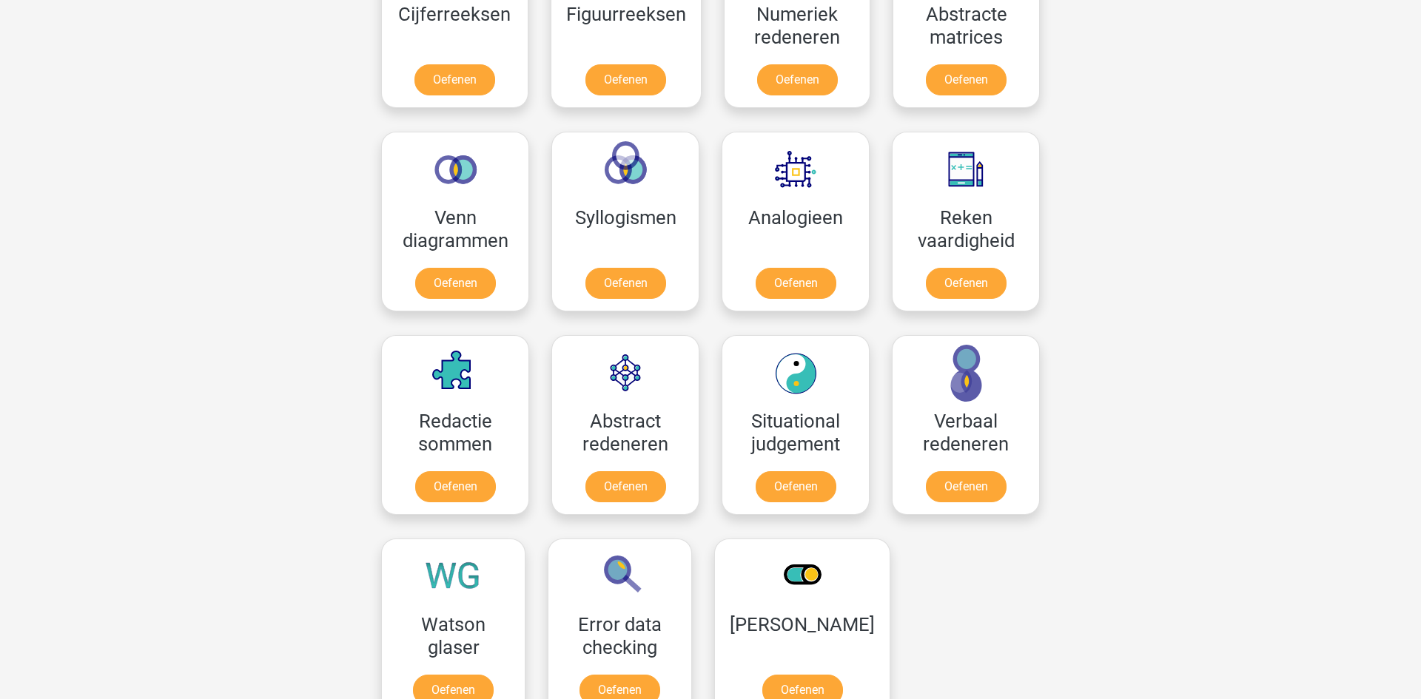
scroll to position [767, 0]
click at [625, 491] on link "Oefenen" at bounding box center [625, 489] width 84 height 33
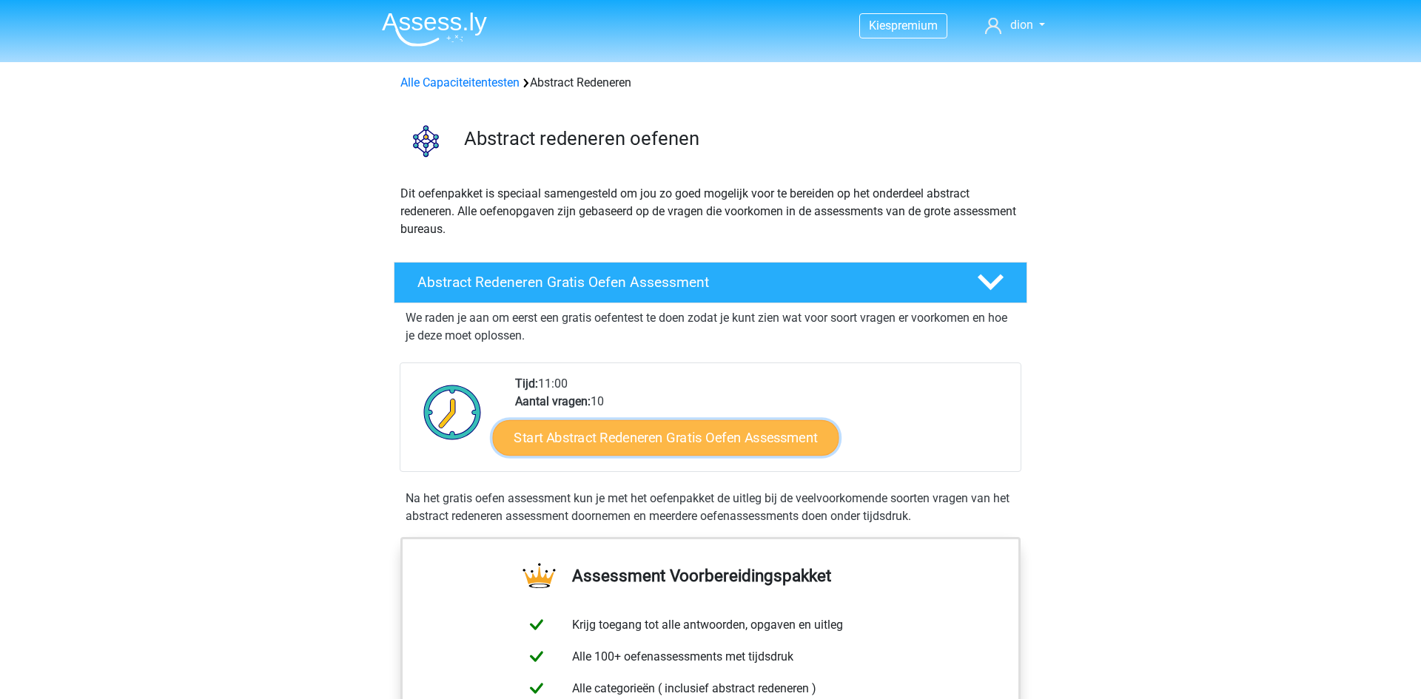
click at [745, 439] on link "Start Abstract Redeneren Gratis Oefen Assessment" at bounding box center [666, 438] width 346 height 36
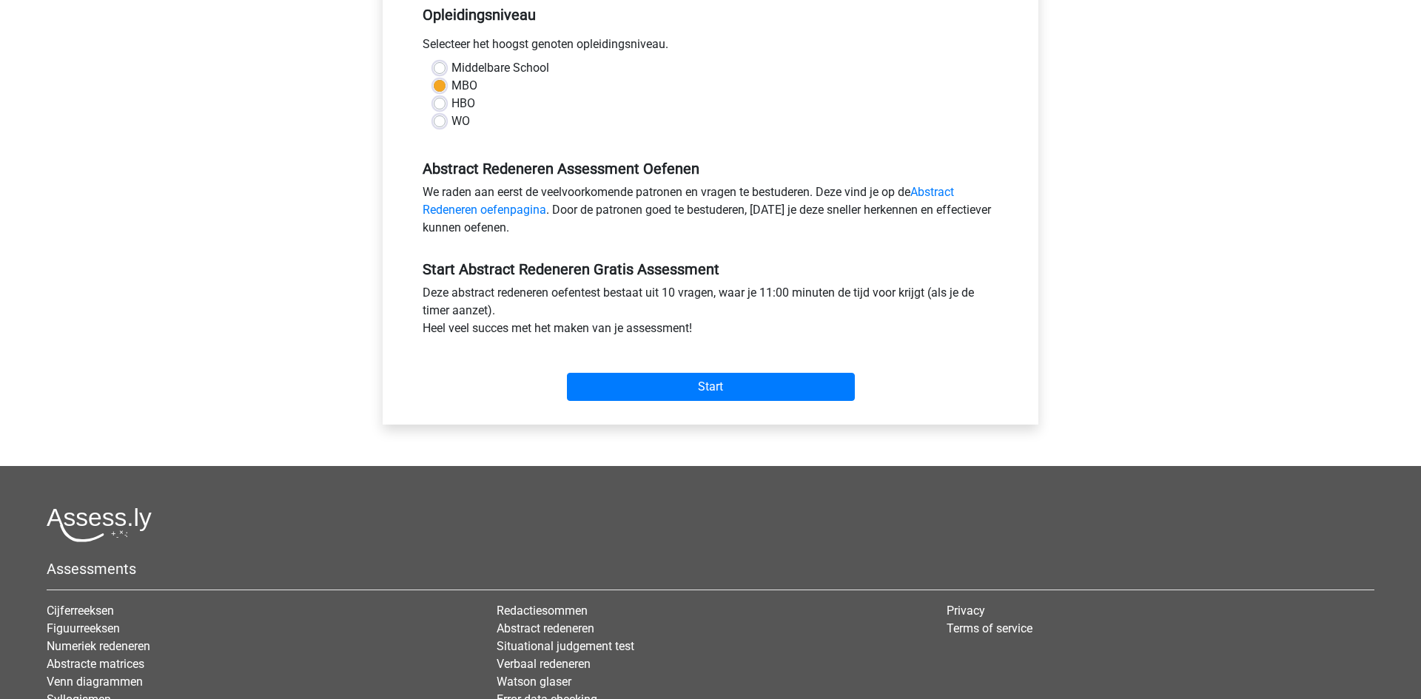
scroll to position [386, 0]
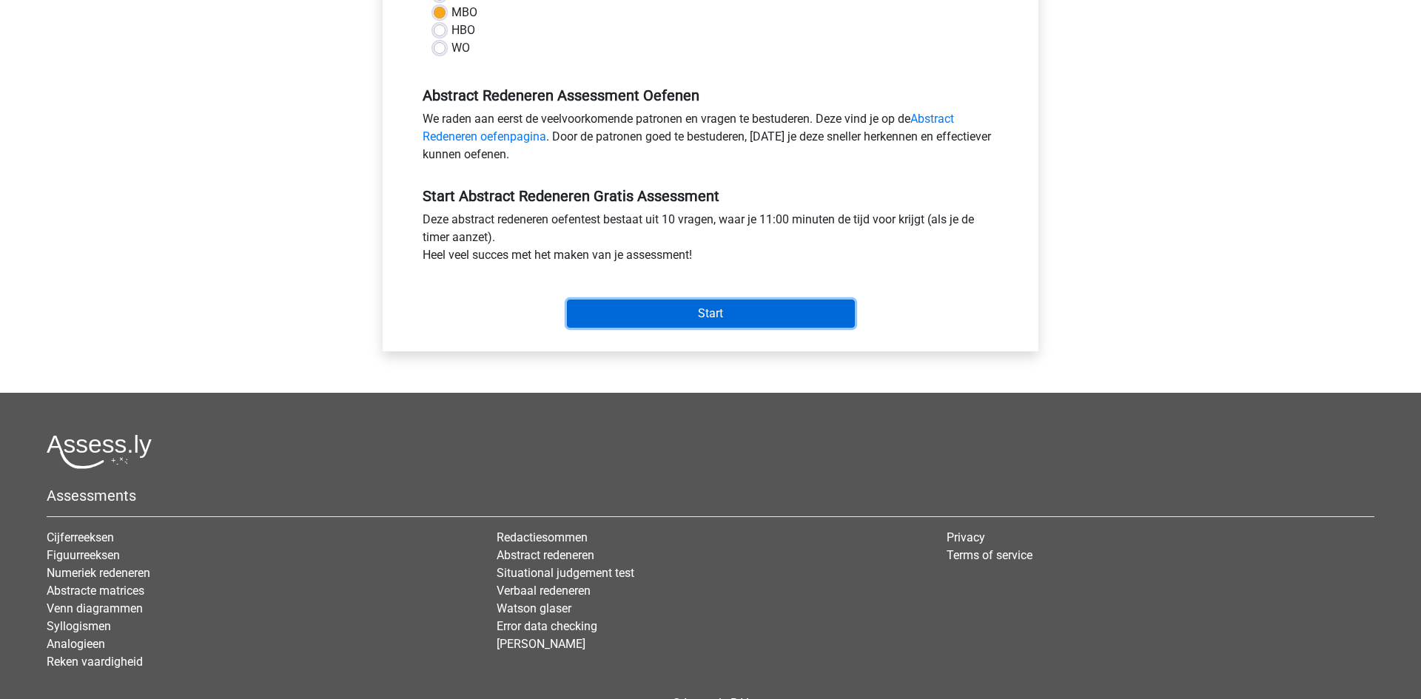
click at [773, 326] on input "Start" at bounding box center [711, 314] width 288 height 28
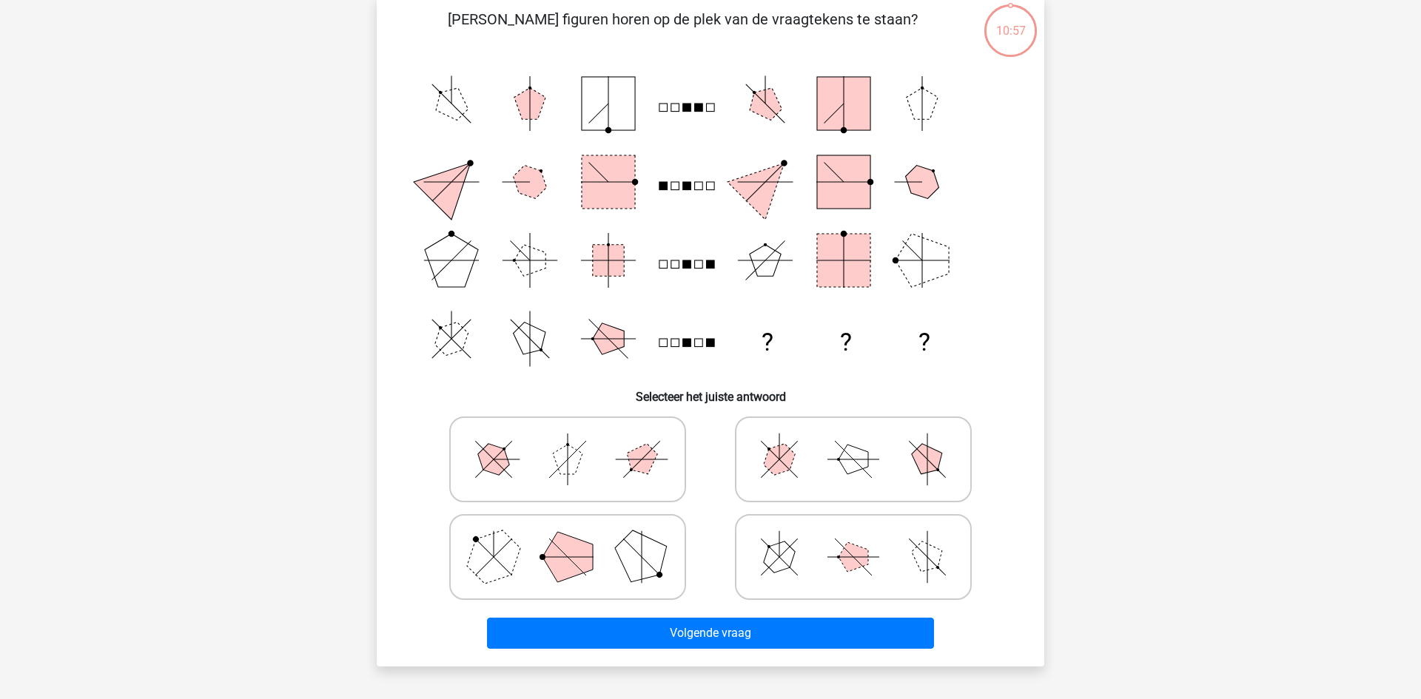
scroll to position [108, 0]
click at [925, 95] on polygon at bounding box center [922, 102] width 31 height 31
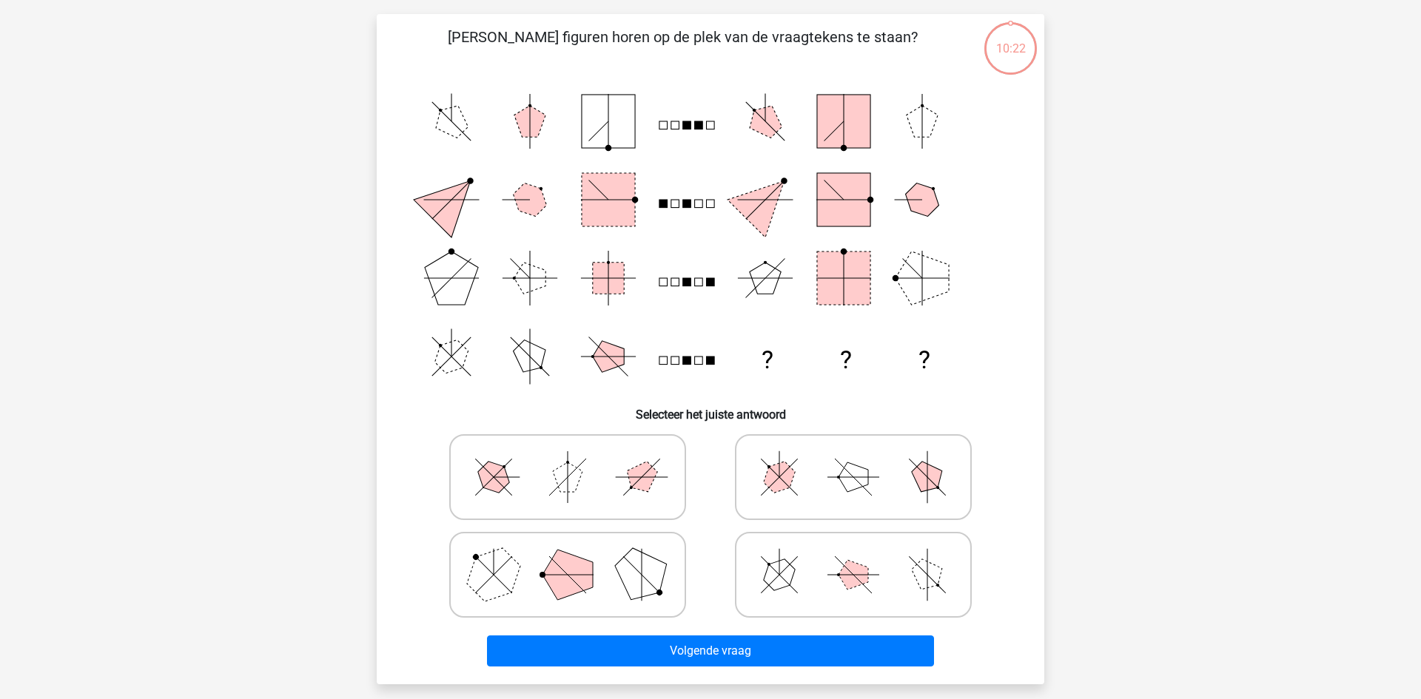
scroll to position [92, 0]
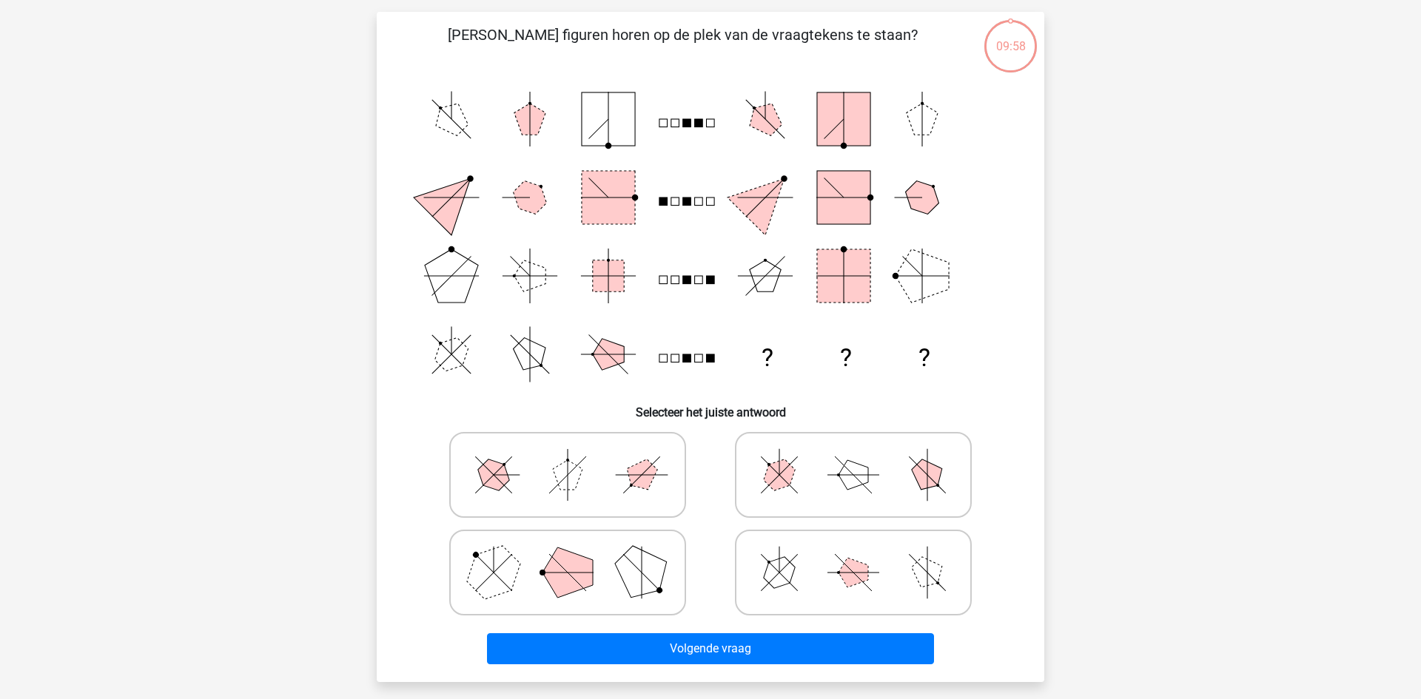
click at [654, 588] on polygon at bounding box center [641, 572] width 71 height 71
click at [577, 554] on input "radio" at bounding box center [573, 550] width 10 height 10
radio input "true"
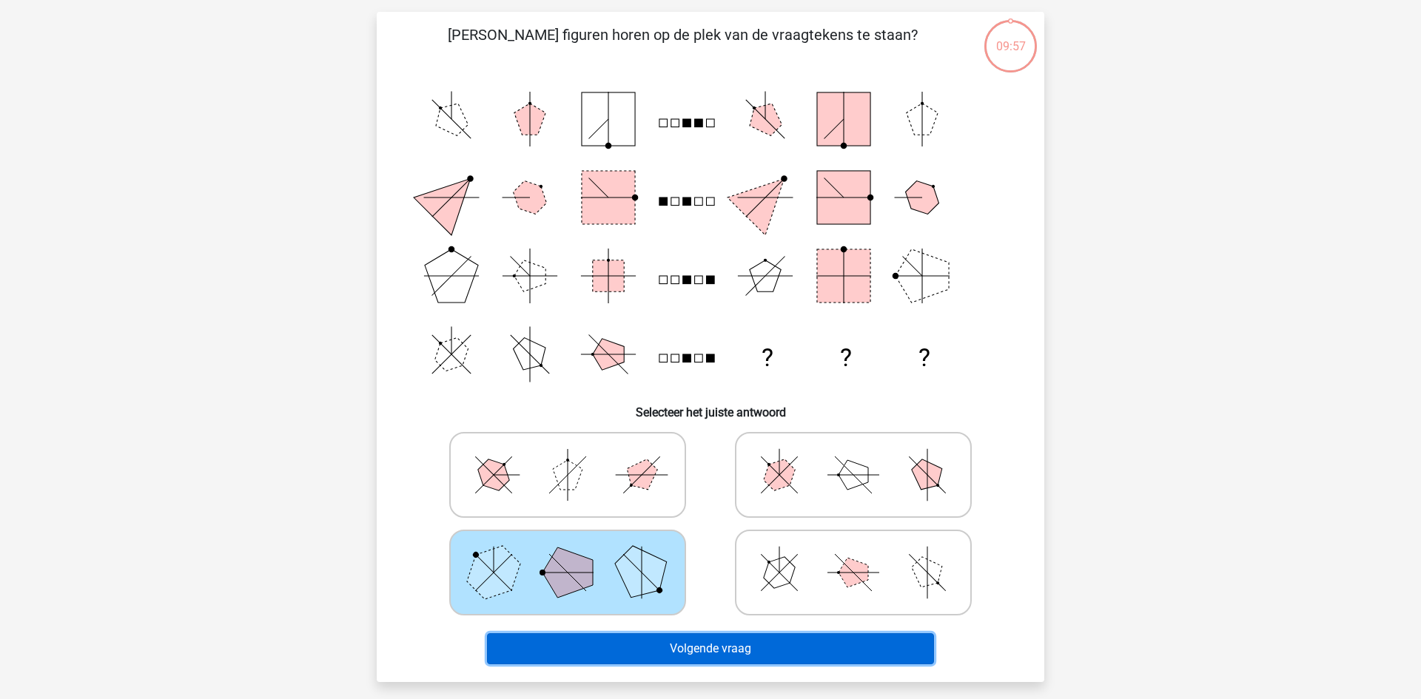
click at [767, 654] on button "Volgende vraag" at bounding box center [711, 649] width 448 height 31
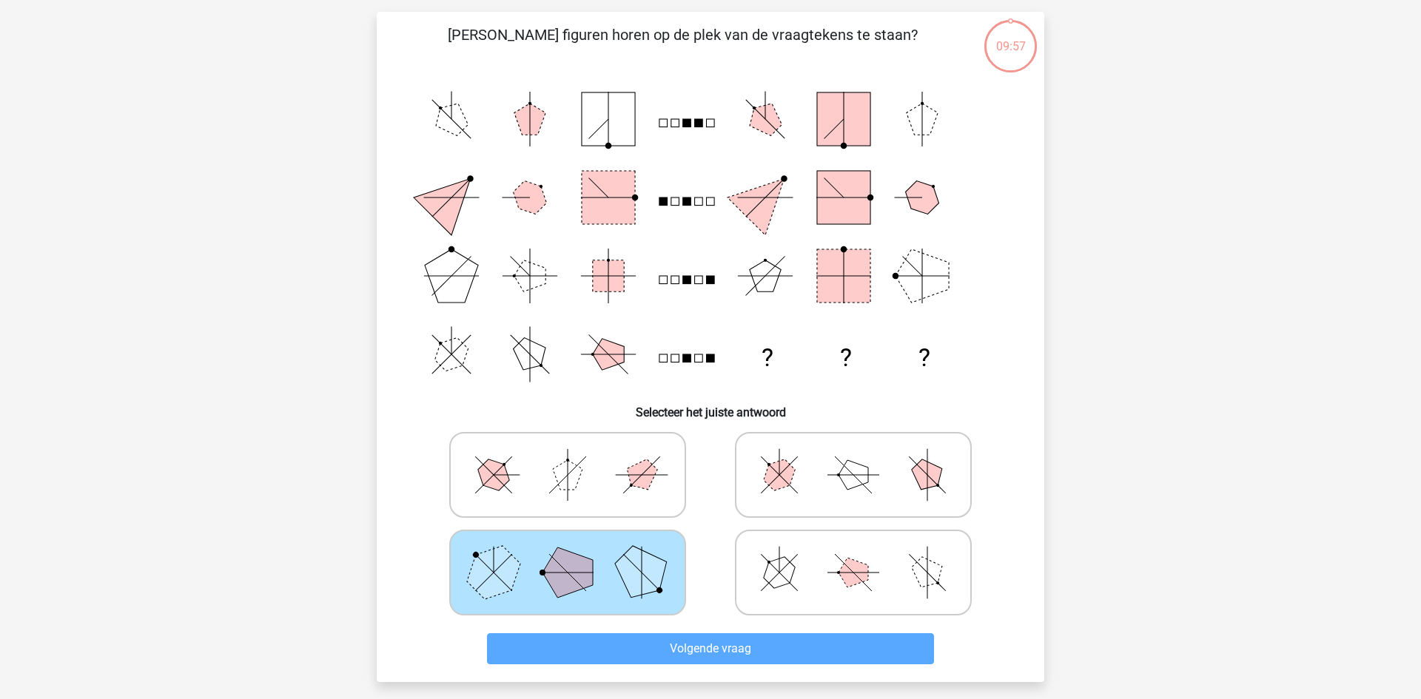
scroll to position [74, 0]
